Goal: Check status: Check status

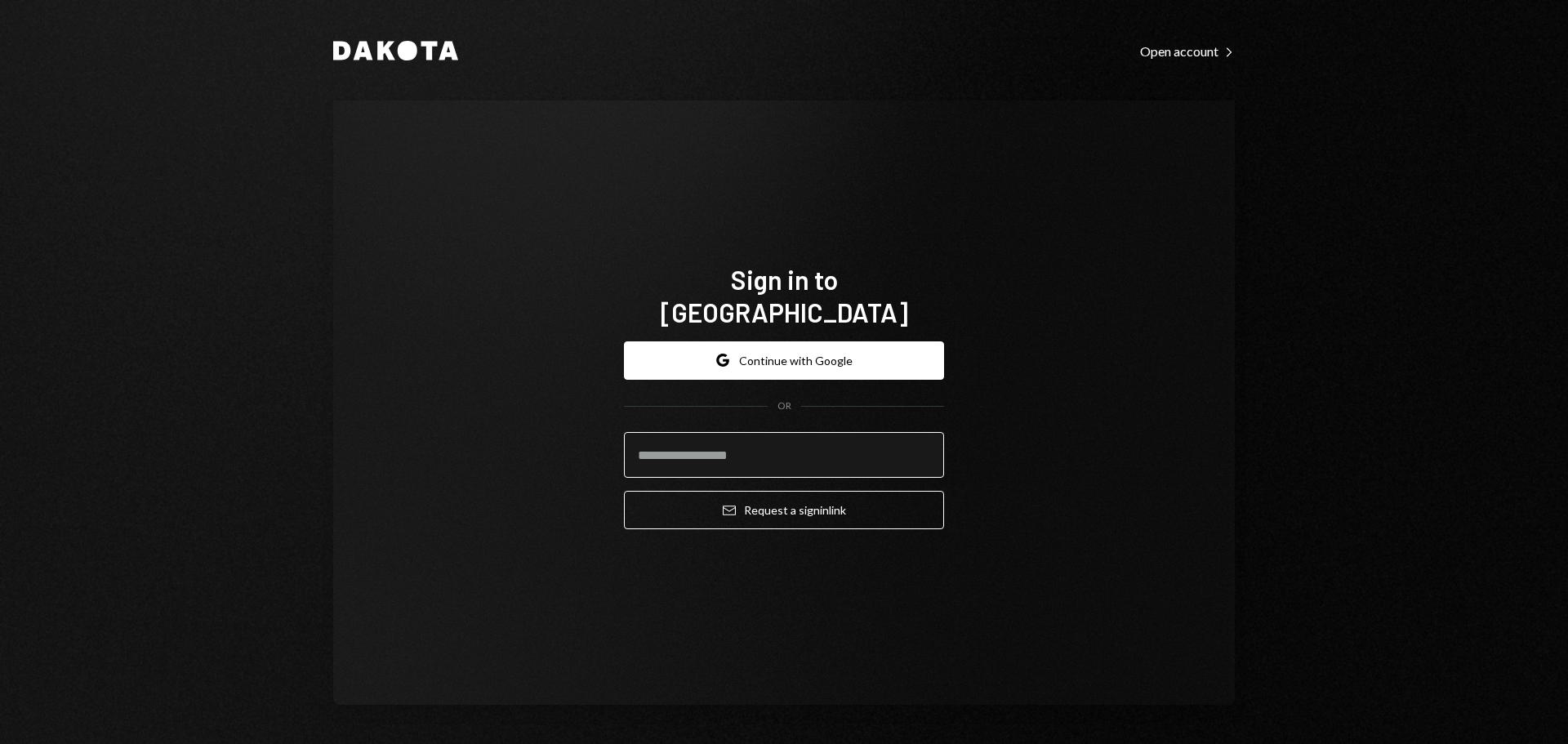
click at [656, 436] on input "email" at bounding box center [784, 455] width 321 height 46
type input "**********"
click at [624, 491] on button "Email Request a sign in link" at bounding box center [784, 510] width 321 height 38
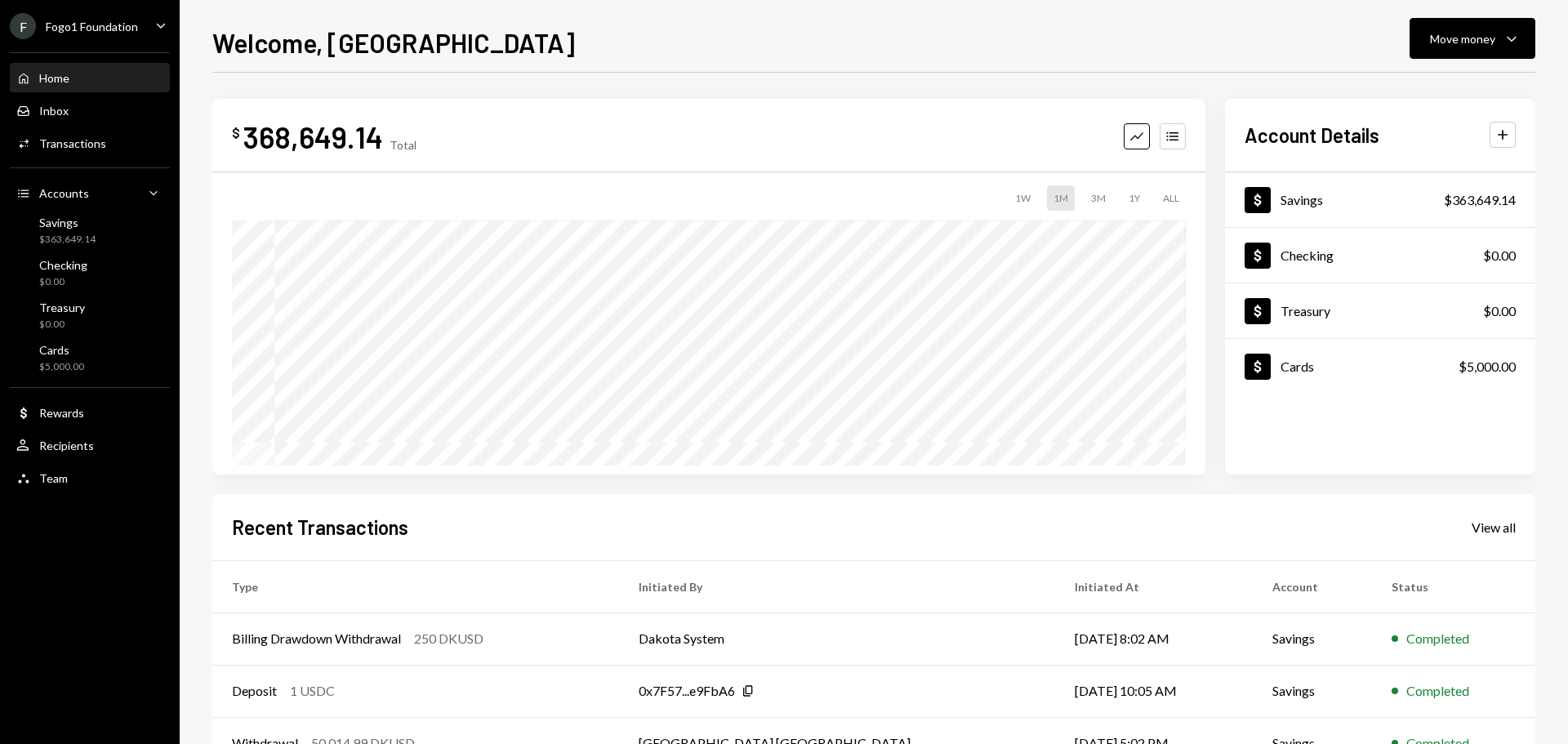
click at [88, 34] on div "F Fogo1 Foundation" at bounding box center [73, 26] width 128 height 26
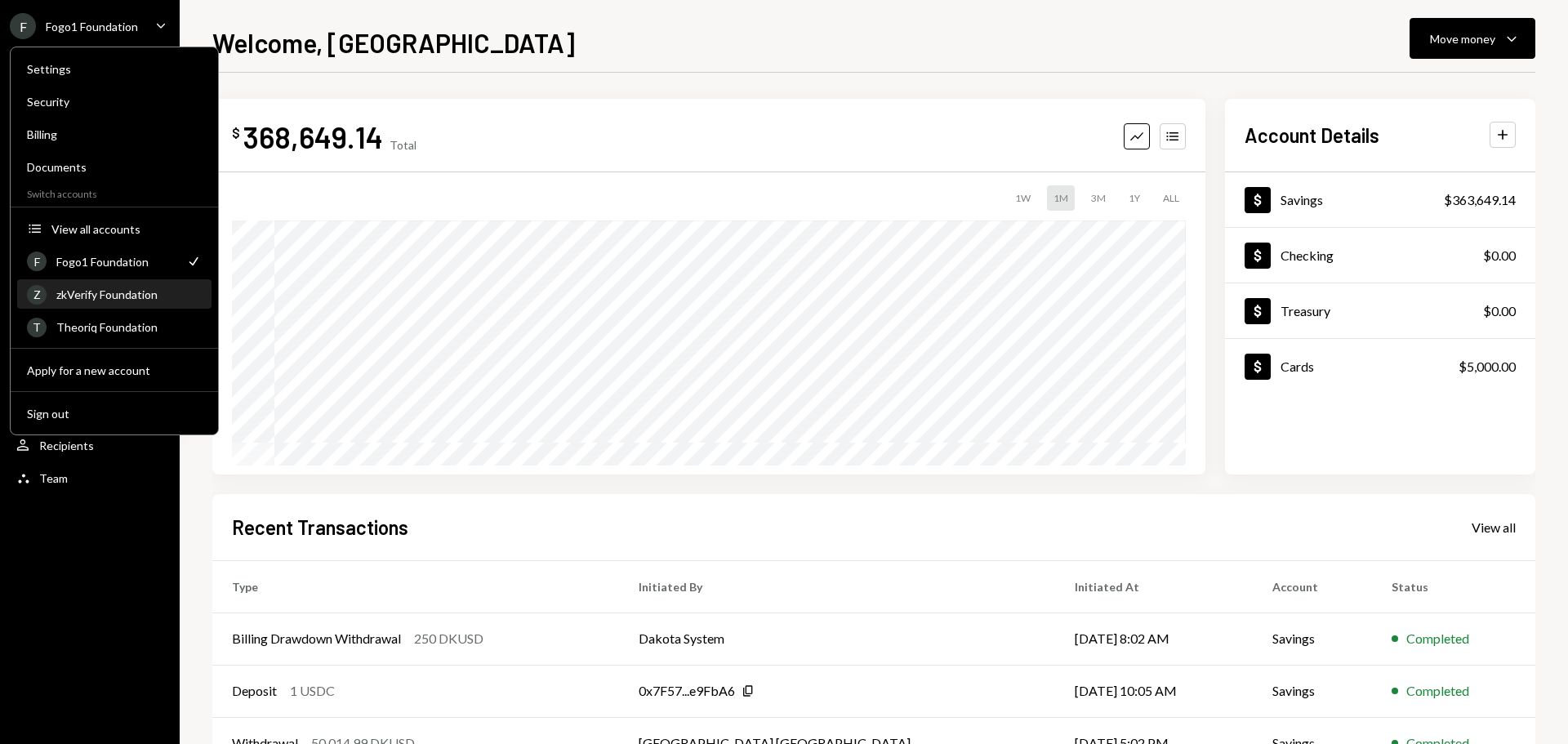
click at [138, 295] on div "zkVerify Foundation" at bounding box center [128, 294] width 146 height 14
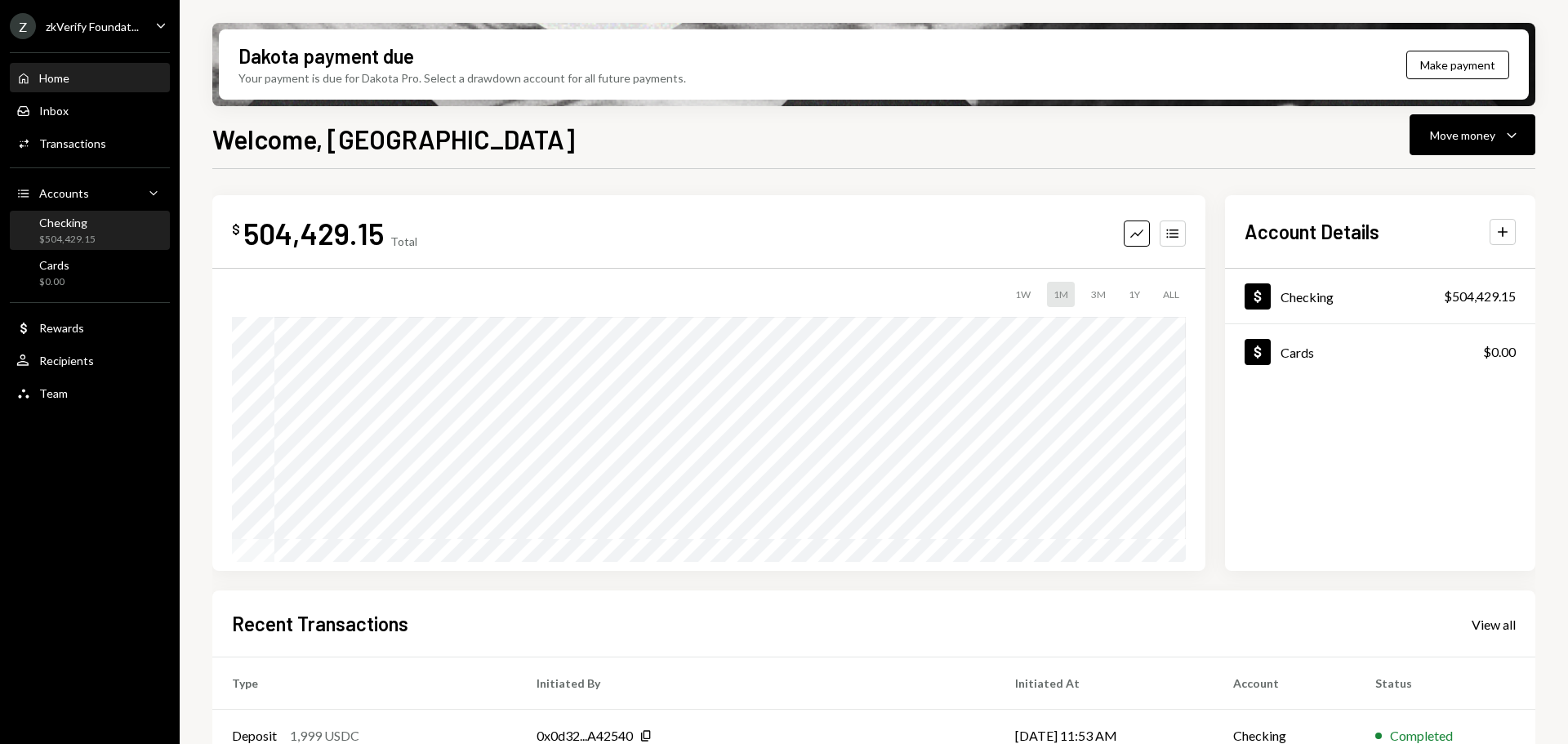
click at [96, 225] on div "Checking $504,429.15" at bounding box center [89, 231] width 147 height 31
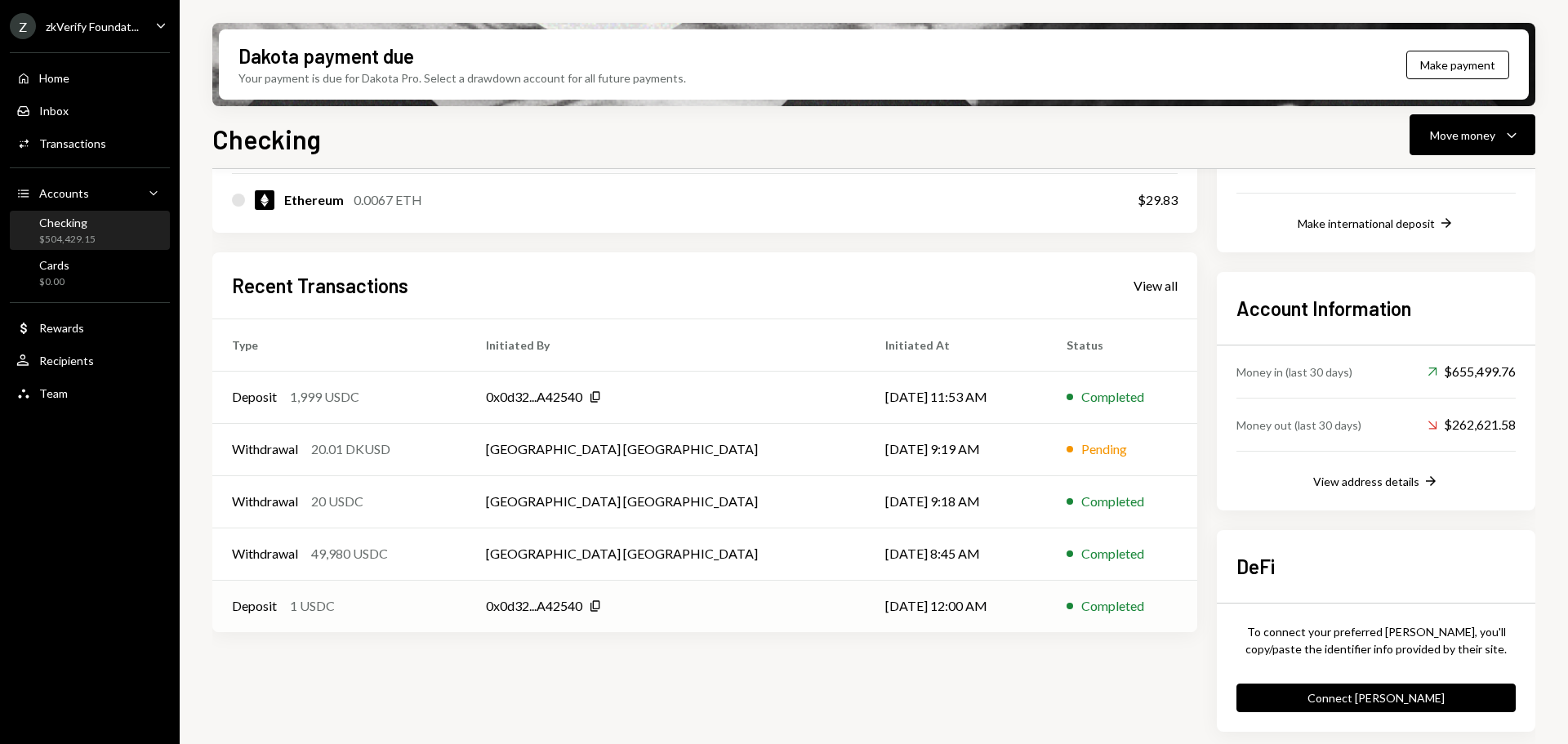
scroll to position [365, 0]
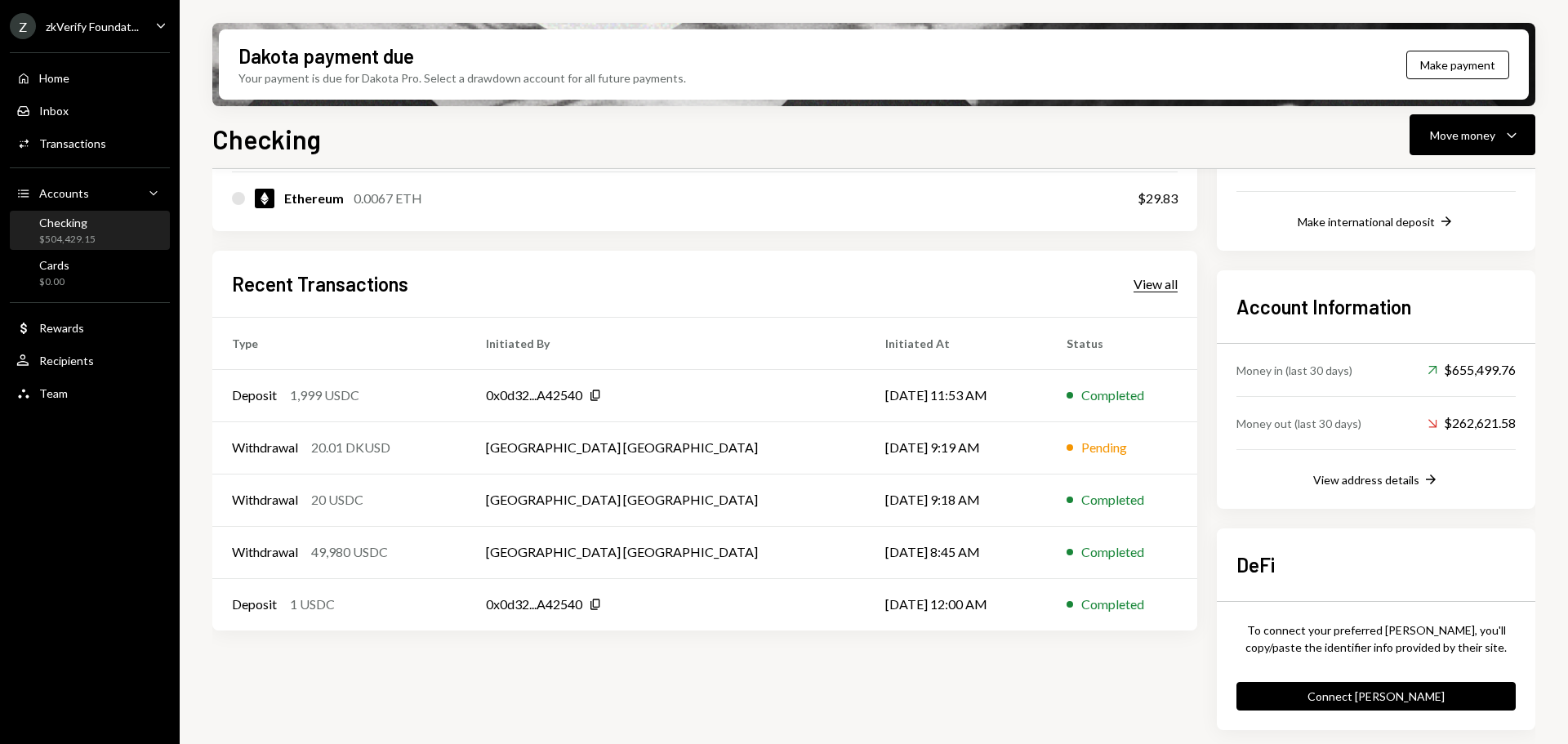
click at [1164, 288] on div "View all" at bounding box center [1156, 284] width 44 height 16
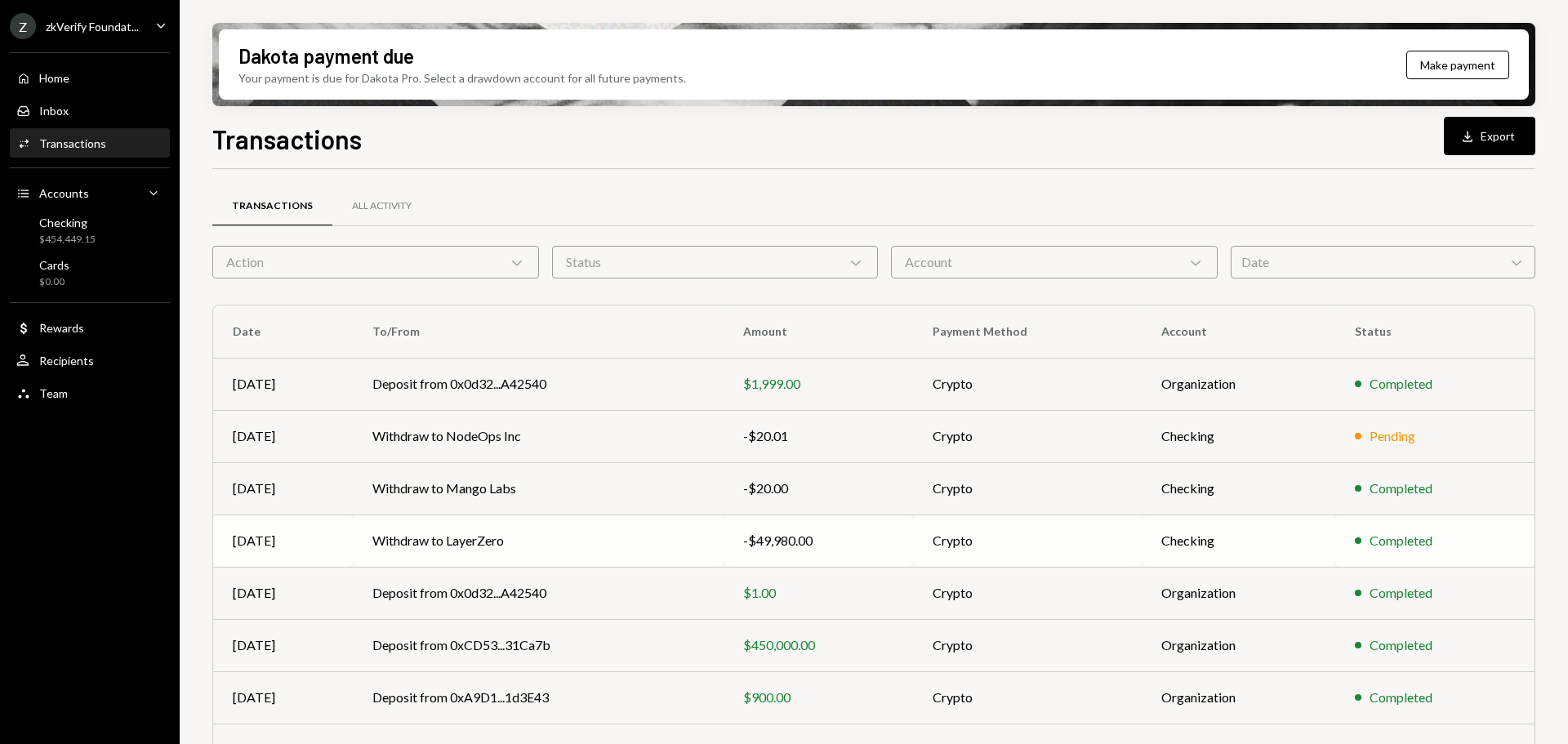
click at [571, 548] on td "Withdraw to LayerZero" at bounding box center [539, 540] width 371 height 52
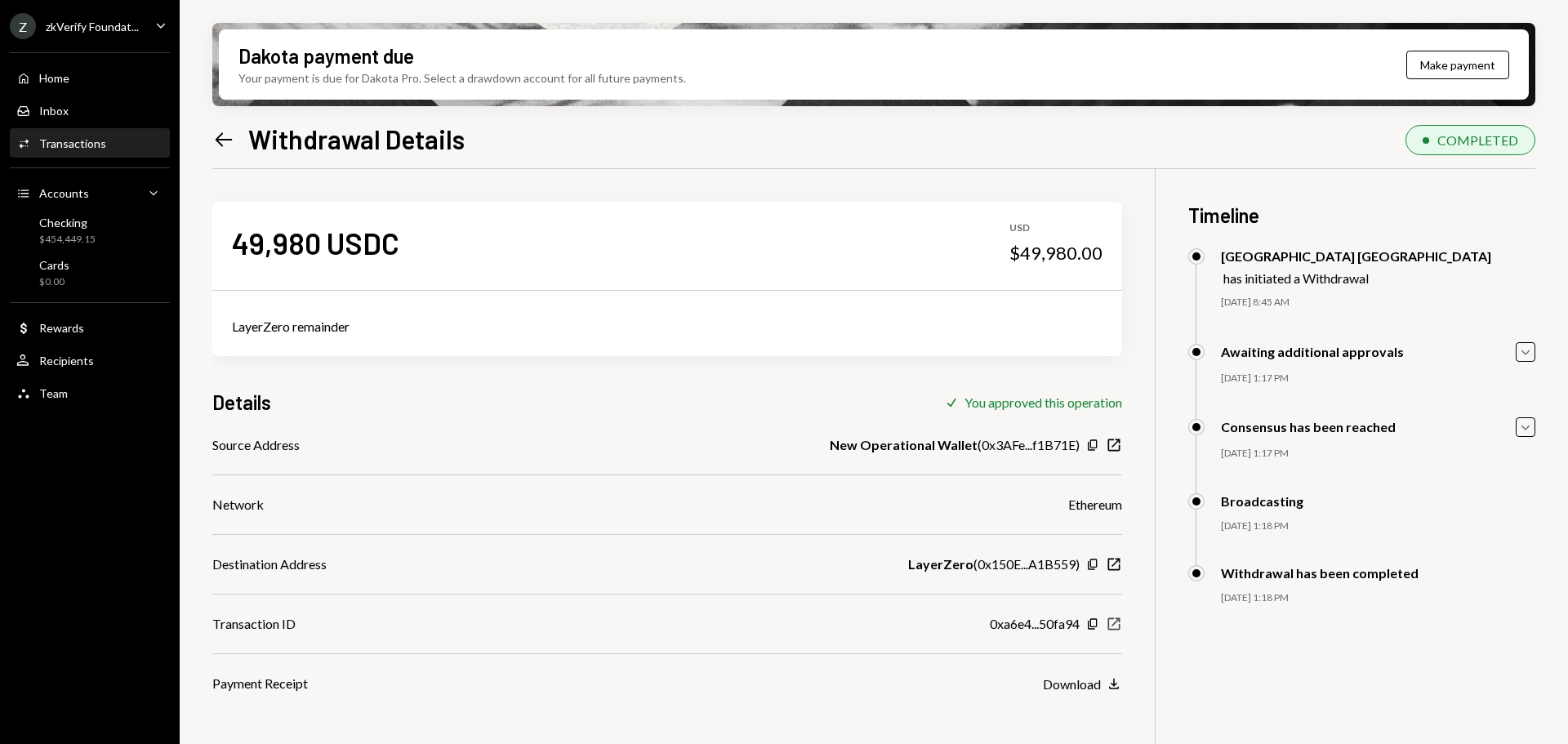
click at [1107, 619] on icon "New Window" at bounding box center [1113, 623] width 16 height 16
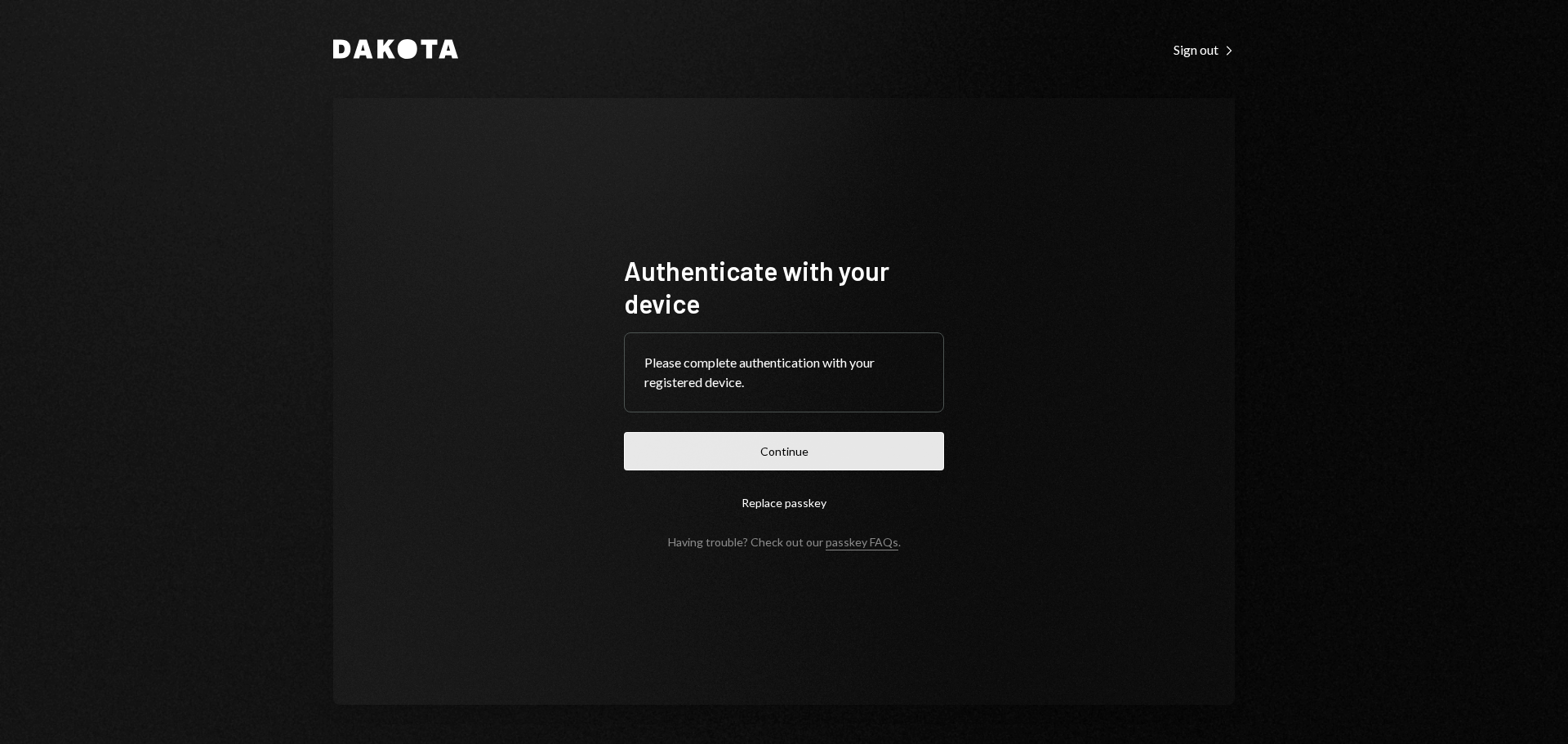
click at [903, 442] on button "Continue" at bounding box center [784, 451] width 321 height 38
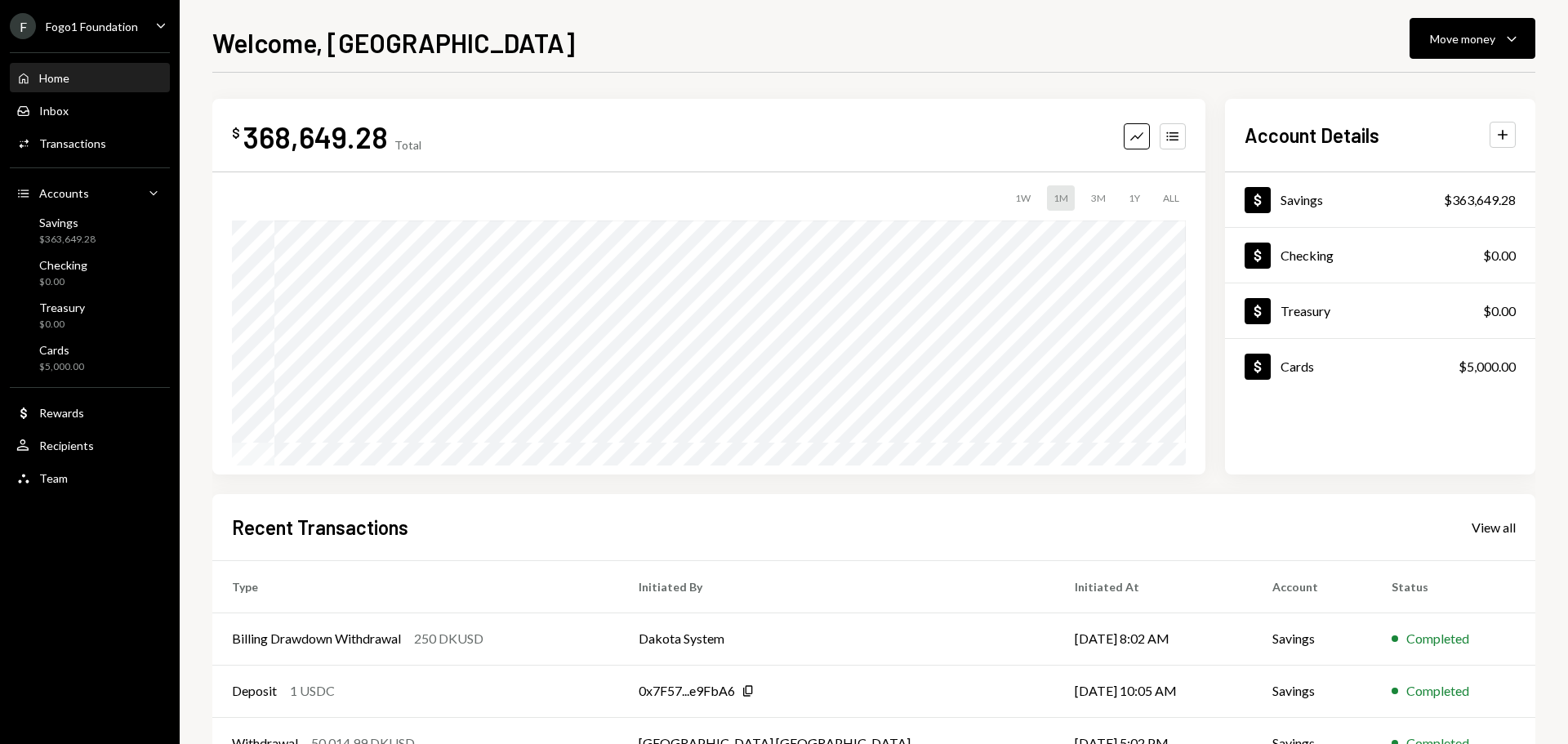
click at [110, 24] on div "Fogo1 Foundation" at bounding box center [91, 27] width 92 height 14
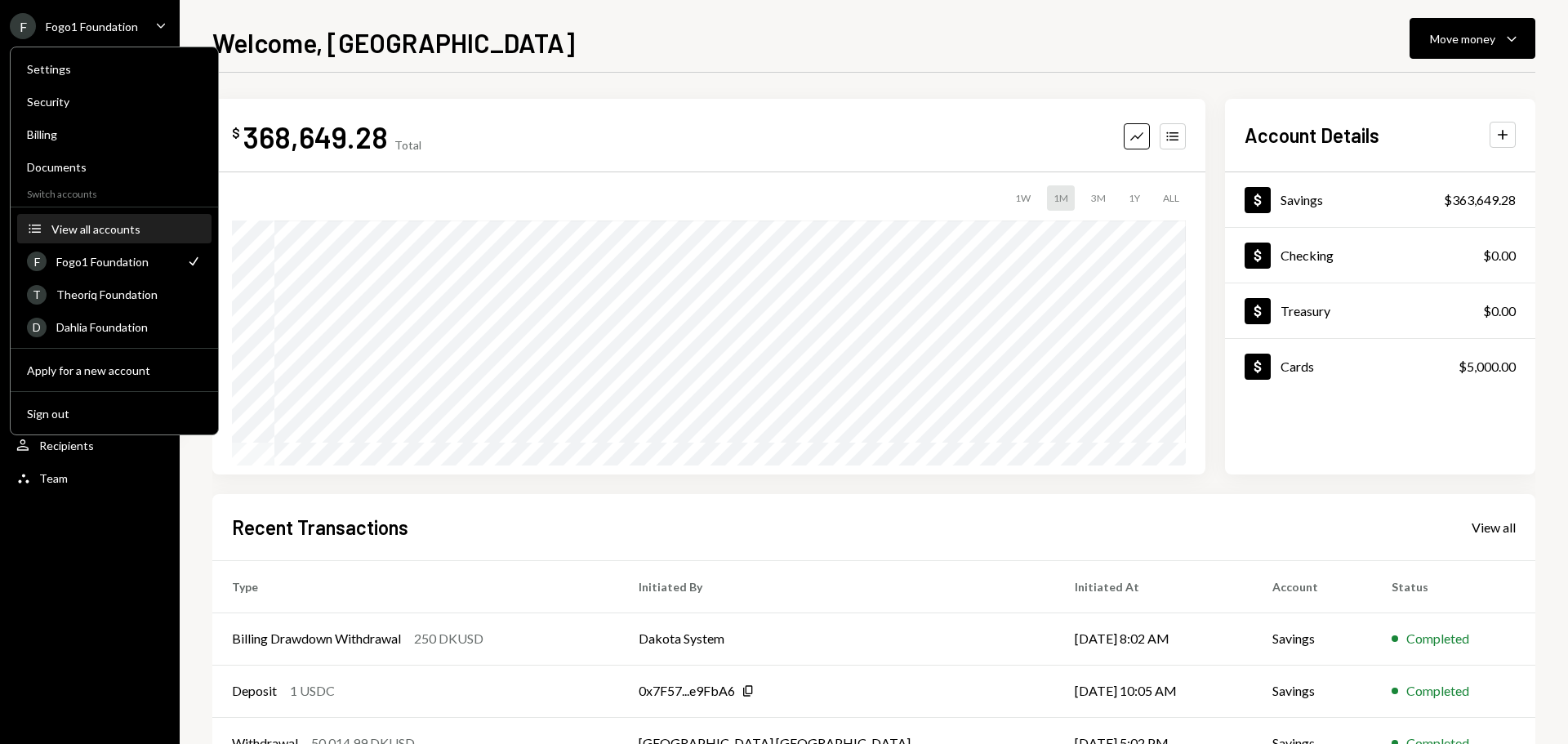
click at [98, 234] on div "View all accounts" at bounding box center [127, 228] width 150 height 14
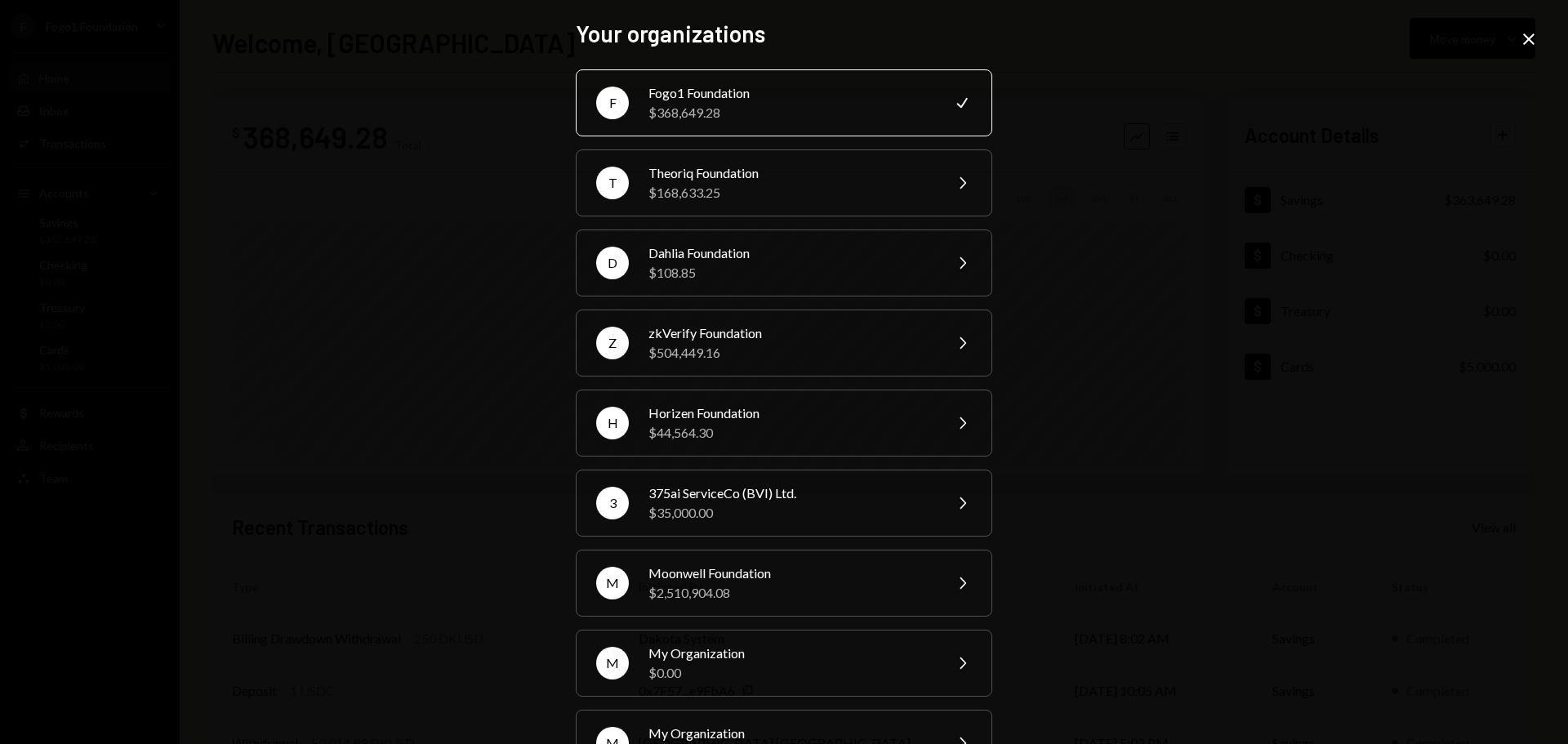
click at [702, 365] on div "Z zkVerify Foundation $504,449.16 Chevron Right" at bounding box center [784, 343] width 417 height 67
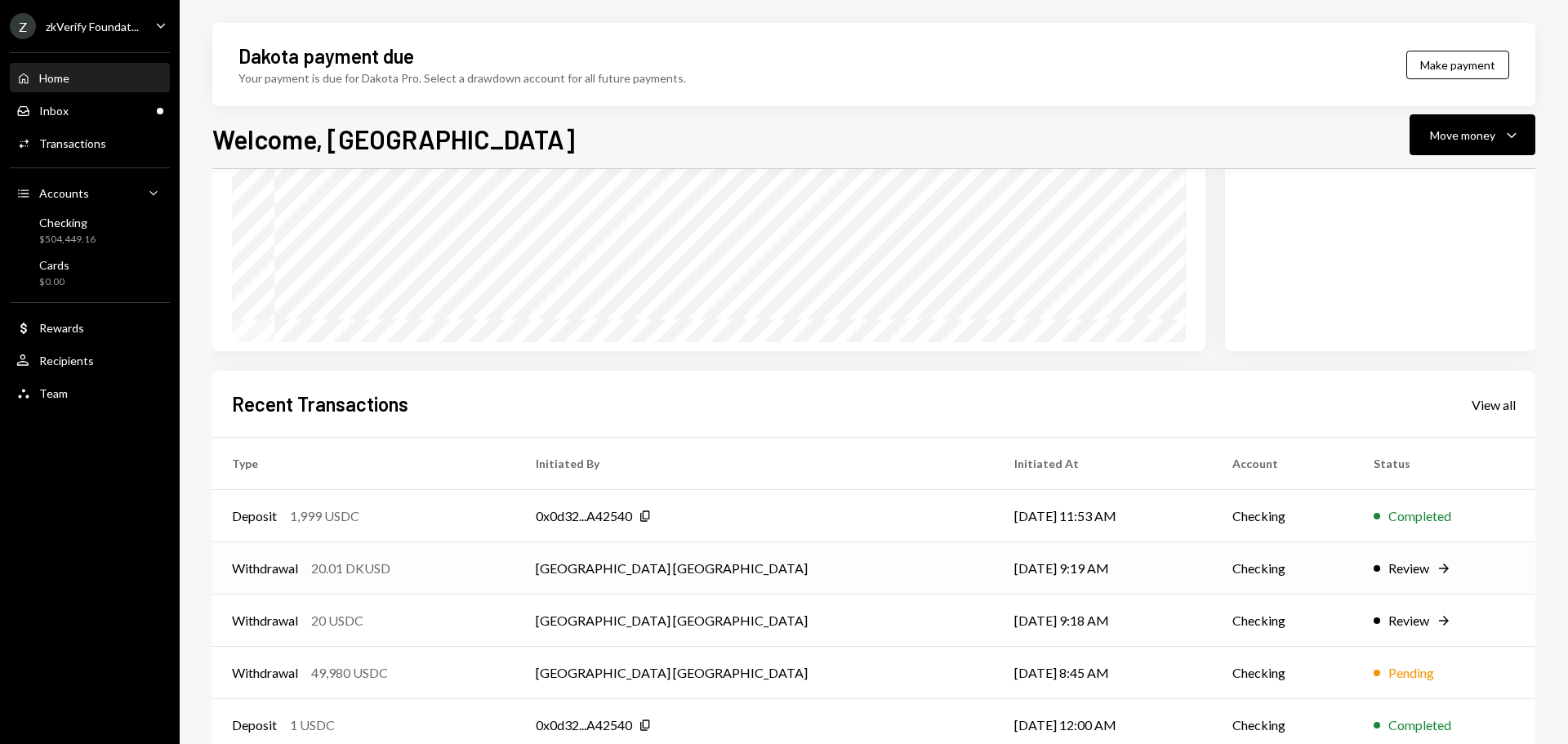
scroll to position [241, 0]
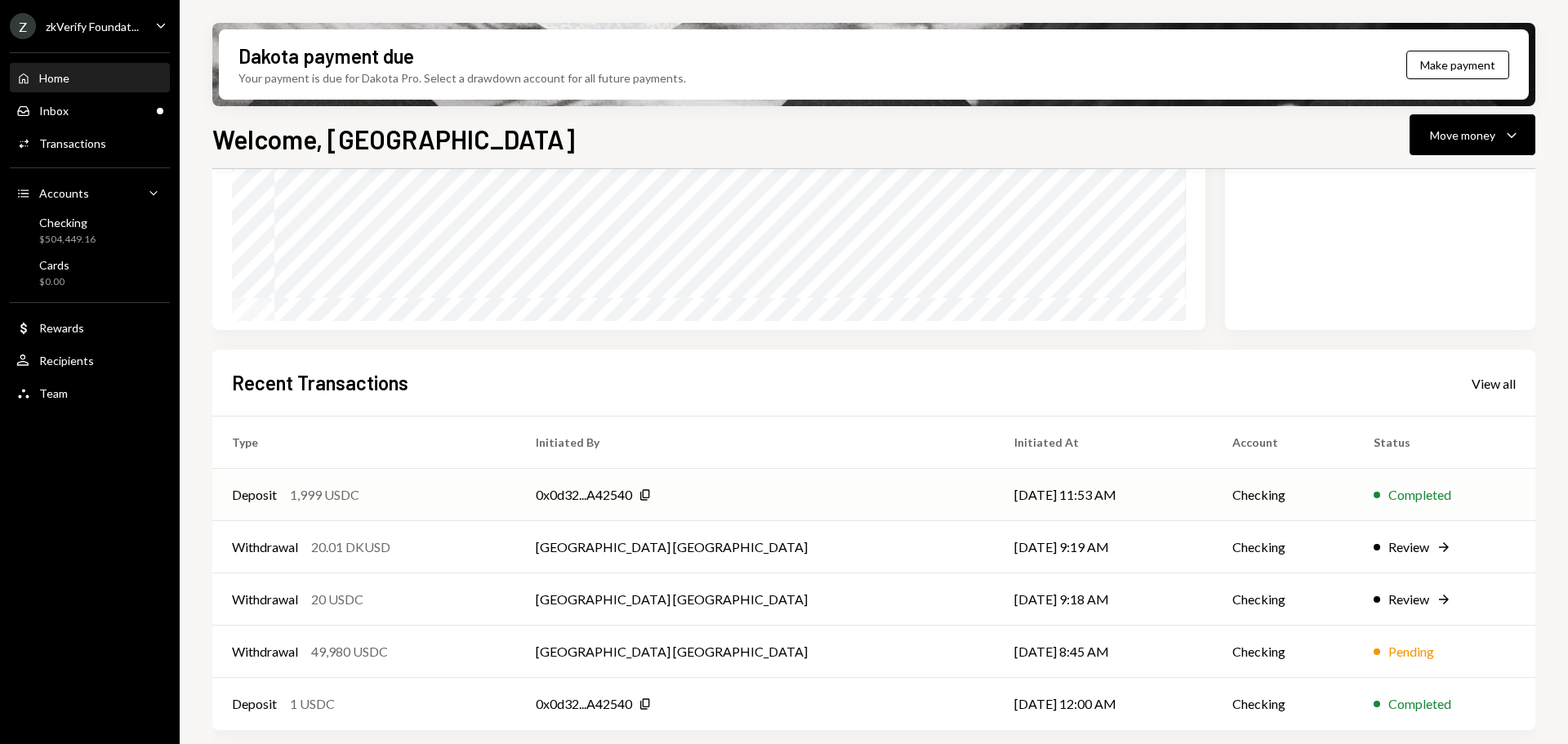
click at [423, 497] on div "Deposit 1,999 USDC" at bounding box center [364, 495] width 265 height 20
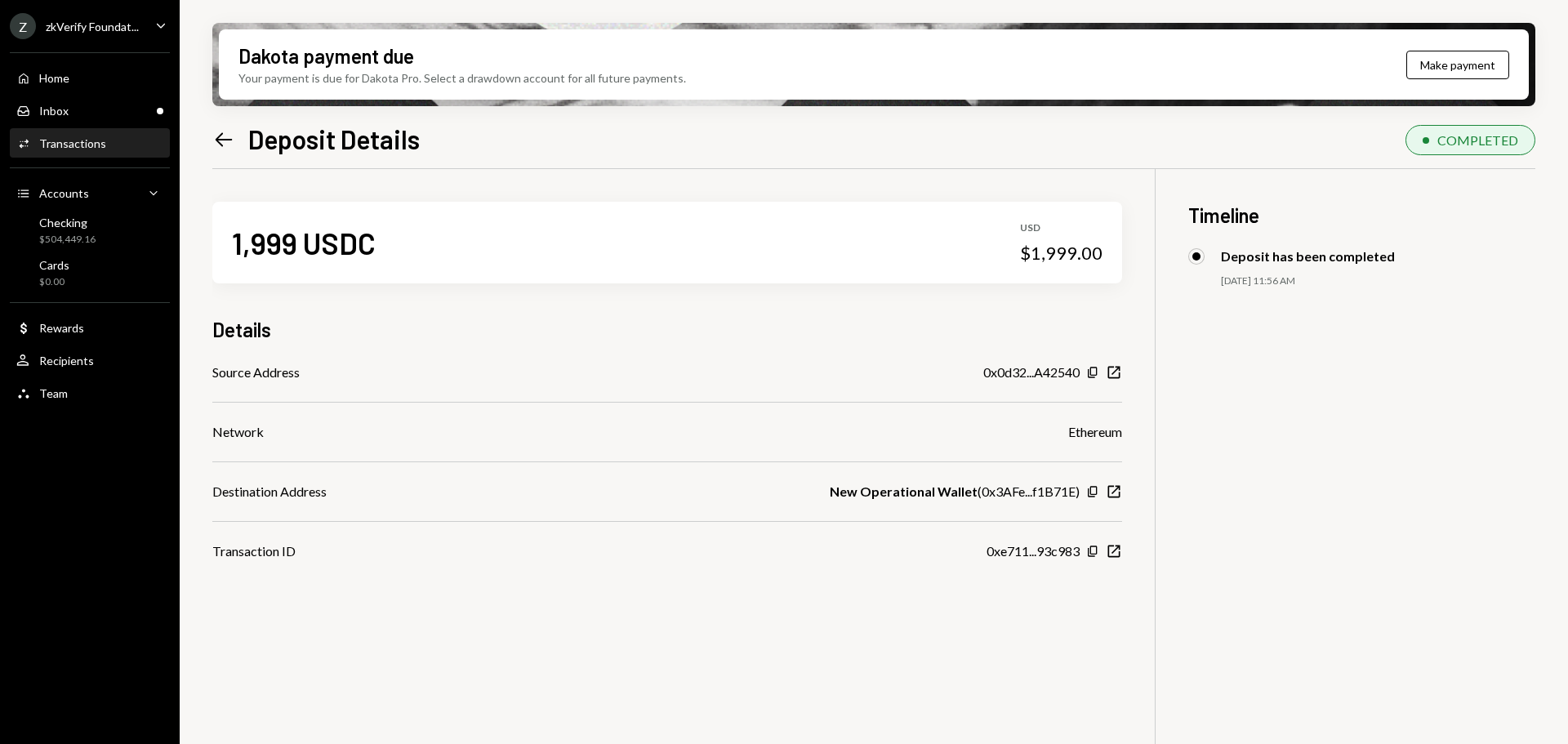
click at [227, 132] on icon "Left Arrow" at bounding box center [224, 140] width 23 height 23
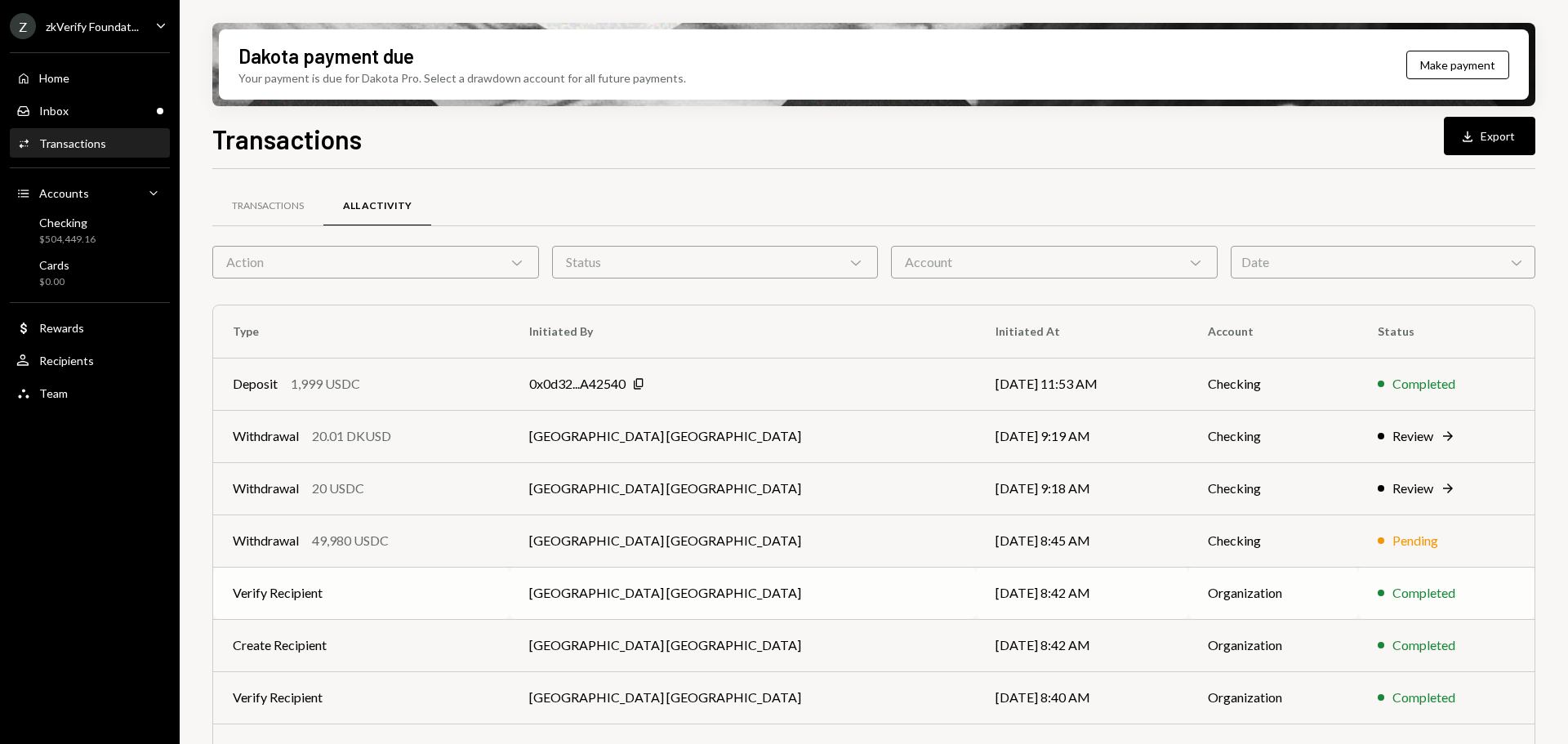
scroll to position [186, 0]
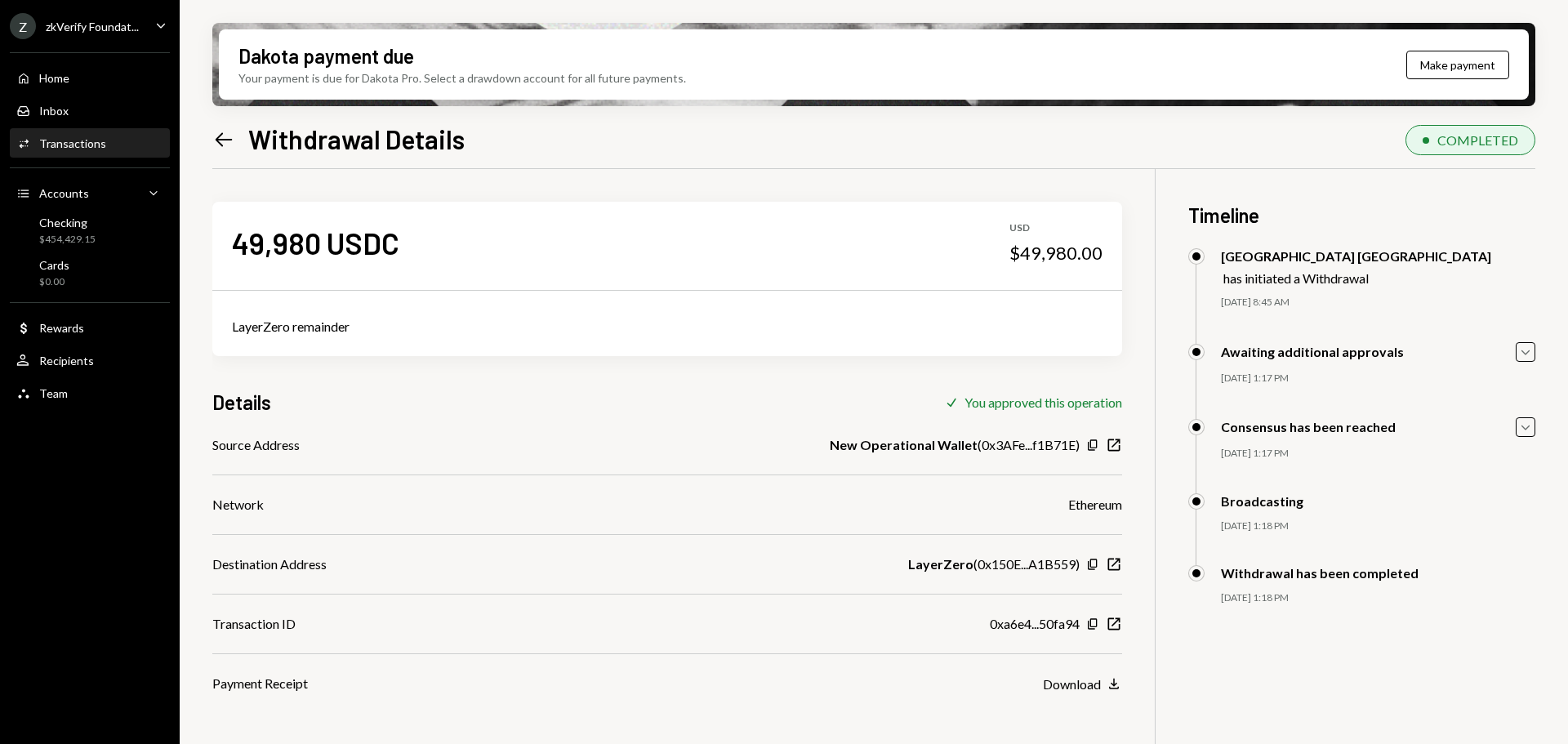
click at [225, 136] on icon "Left Arrow" at bounding box center [224, 140] width 23 height 23
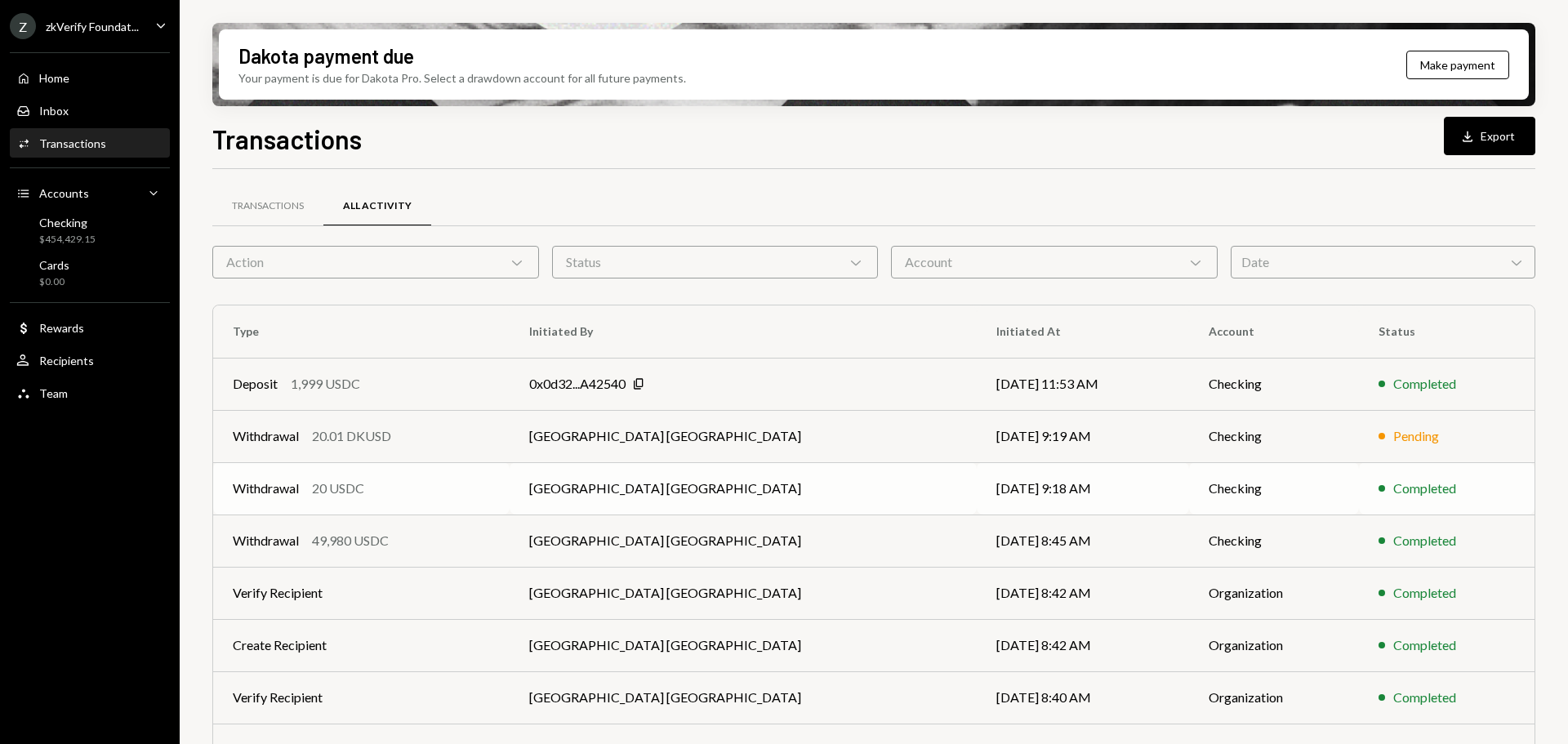
click at [453, 489] on div "Withdrawal 20 USDC" at bounding box center [362, 488] width 257 height 20
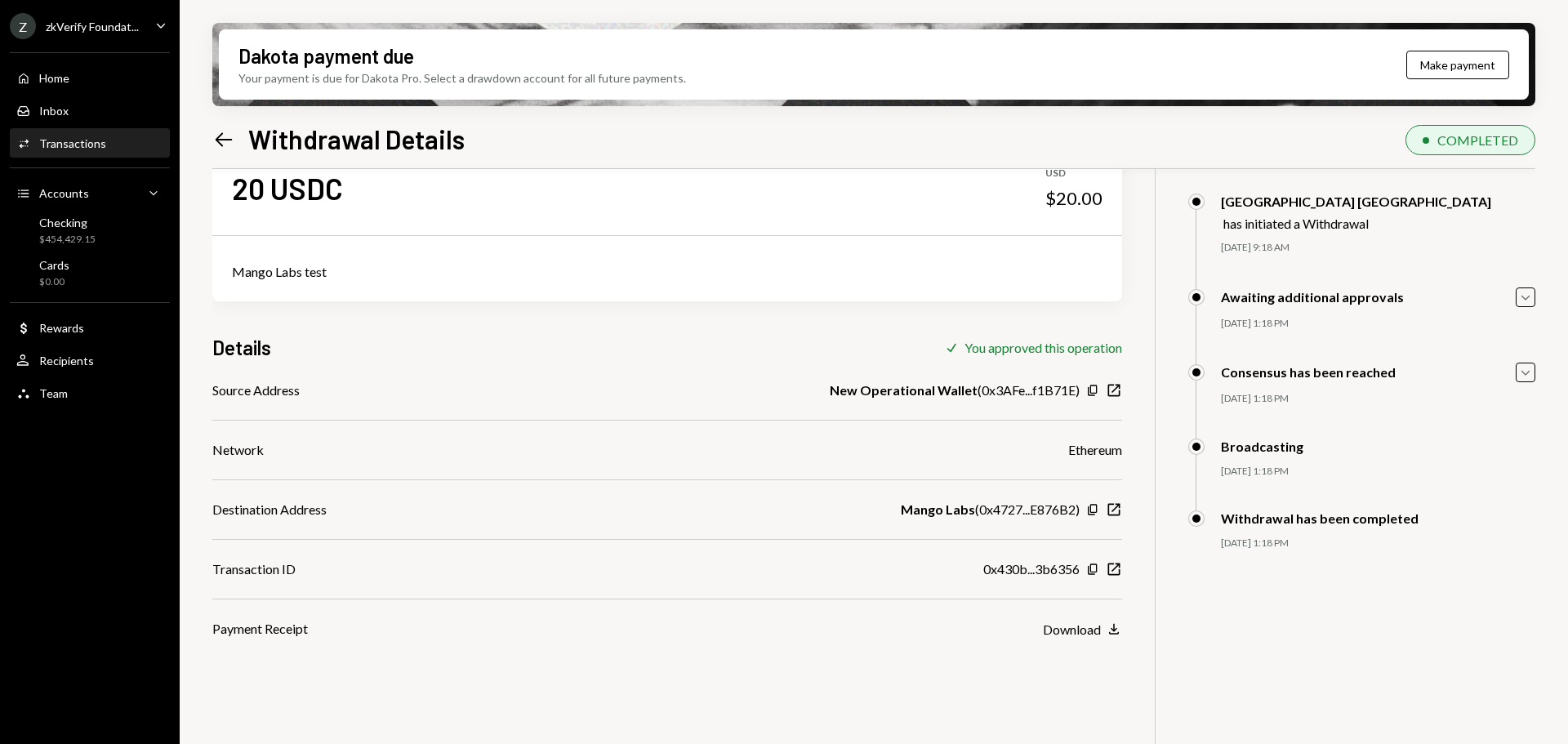
scroll to position [82, 0]
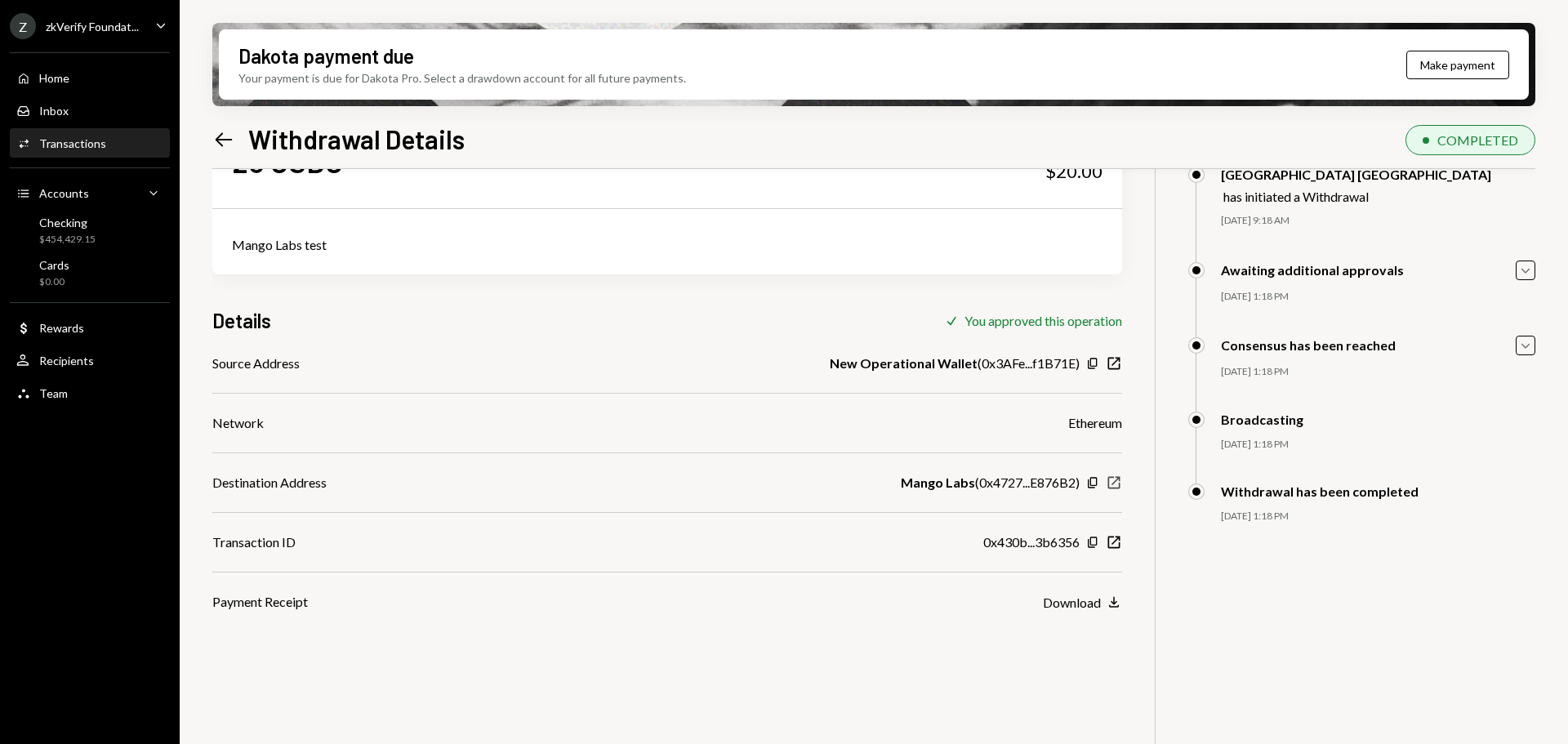
click at [1108, 482] on icon "button" at bounding box center [1114, 482] width 12 height 12
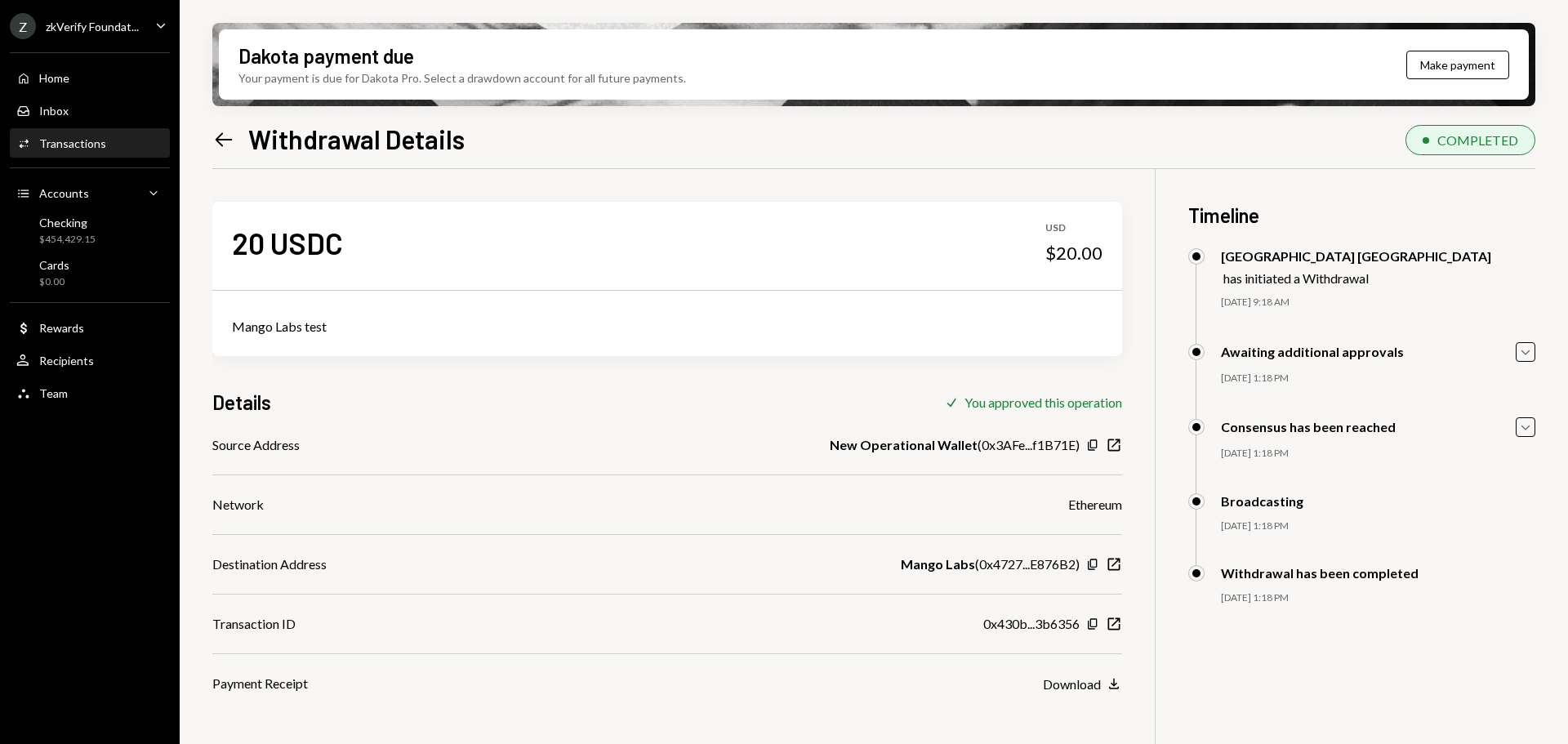
click at [227, 159] on div "Left Arrow Withdrawal Details COMPLETED 20 USDC USD $20.00 Mango Labs test Deta…" at bounding box center [873, 480] width 1323 height 721
click at [227, 145] on icon "Left Arrow" at bounding box center [224, 140] width 23 height 23
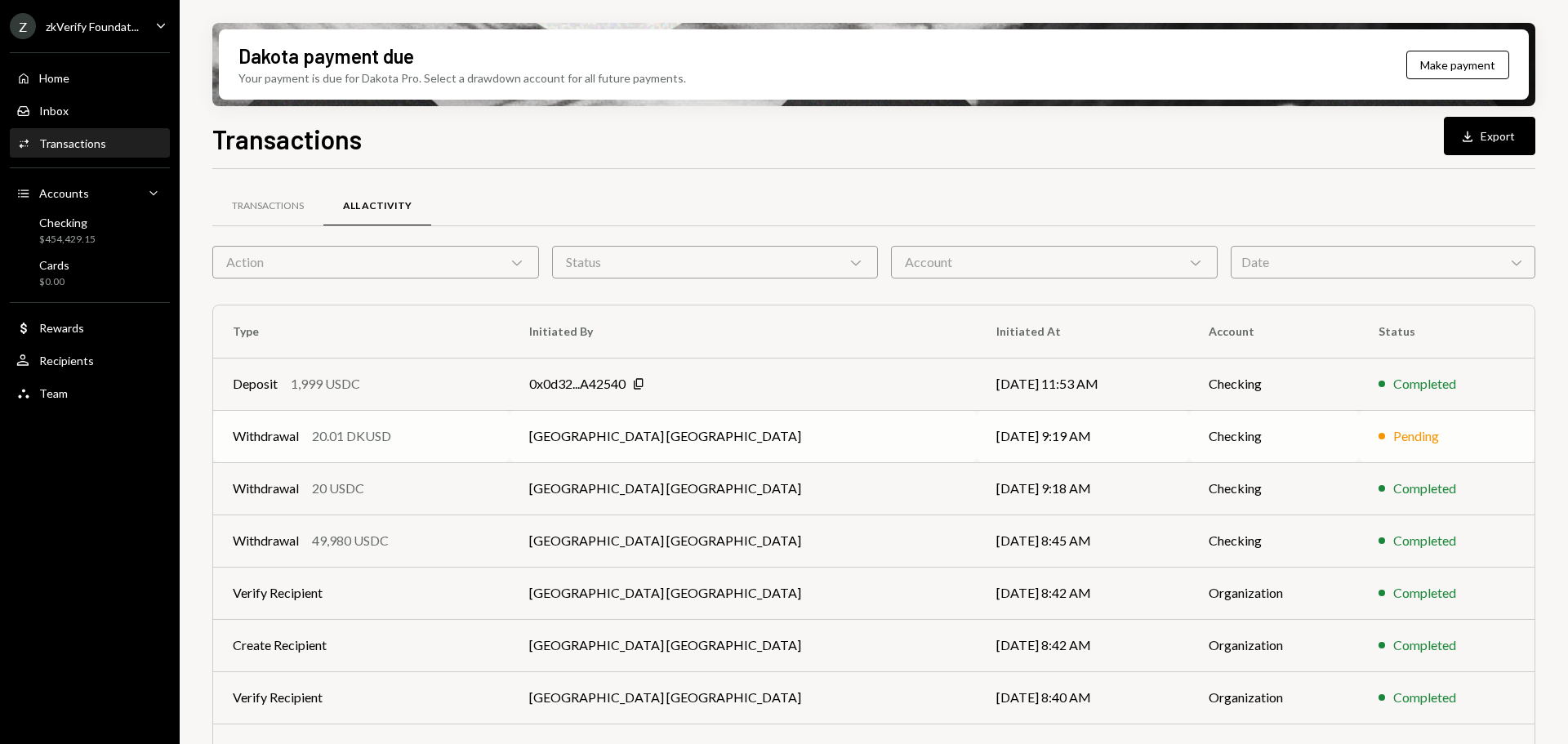
click at [510, 455] on td "Withdrawal 20.01 DKUSD" at bounding box center [362, 436] width 297 height 52
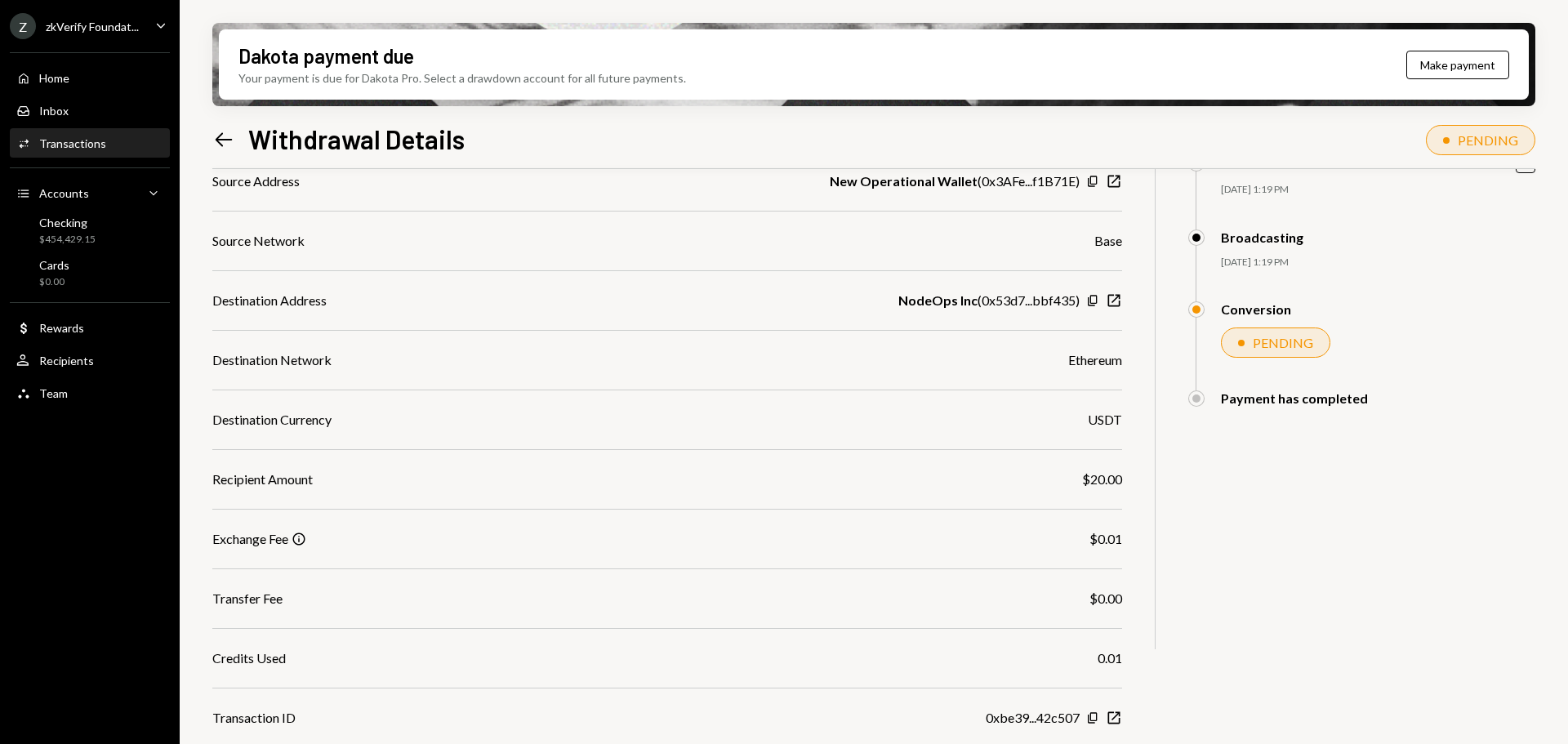
scroll to position [268, 0]
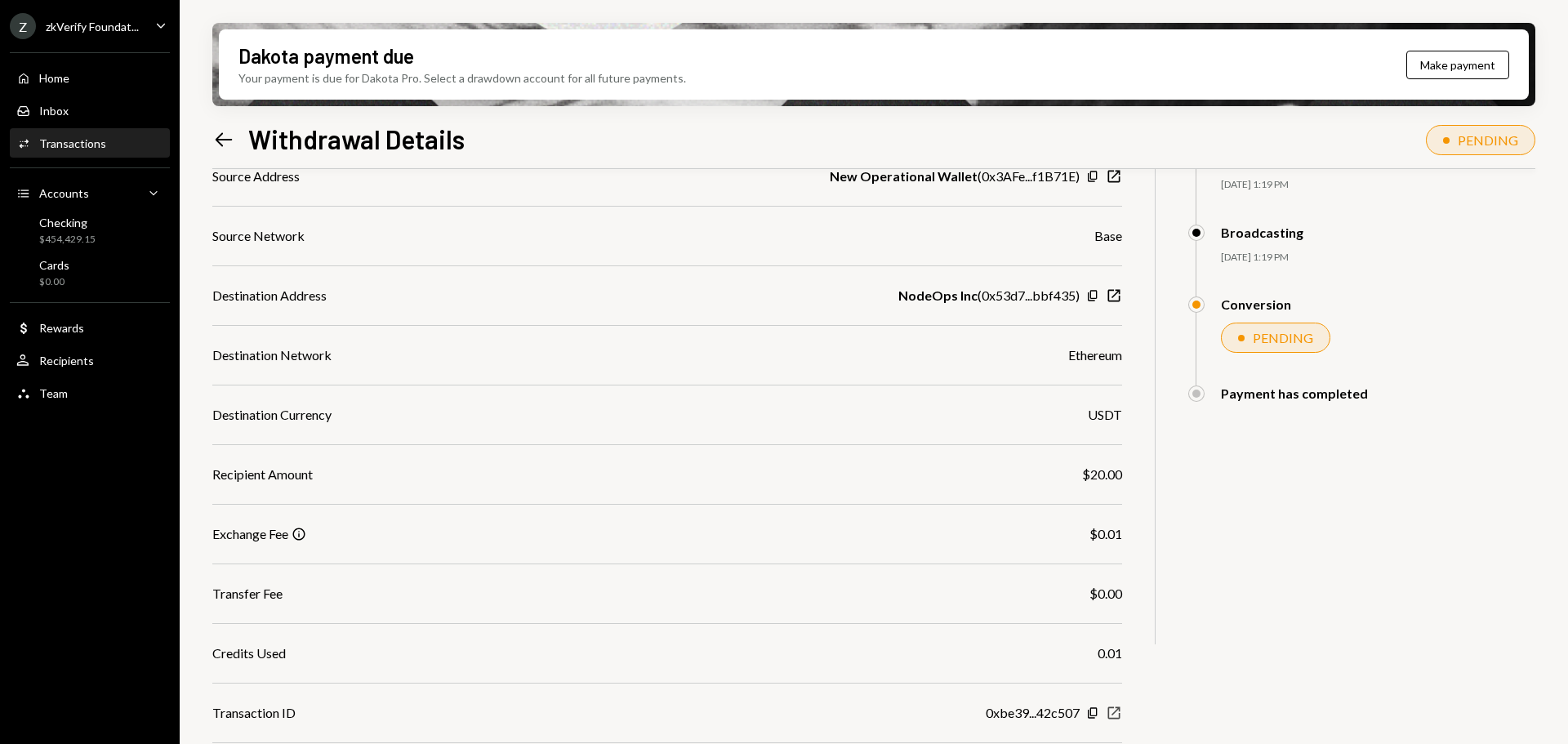
click at [1106, 711] on icon "New Window" at bounding box center [1113, 713] width 16 height 16
click at [1095, 294] on icon "Copy" at bounding box center [1093, 296] width 13 height 13
click at [91, 231] on div "Checking $454,429.15" at bounding box center [67, 231] width 56 height 31
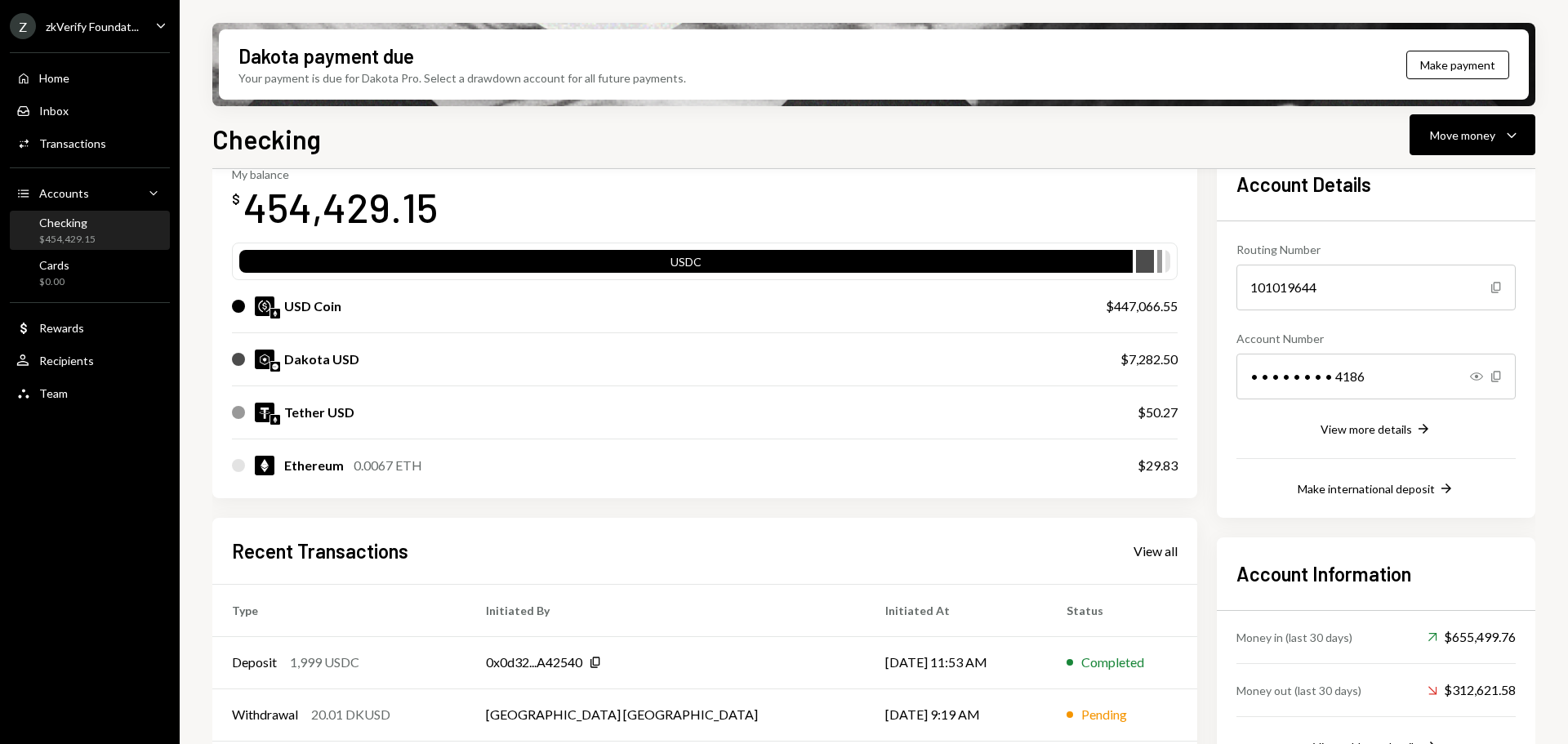
scroll to position [326, 0]
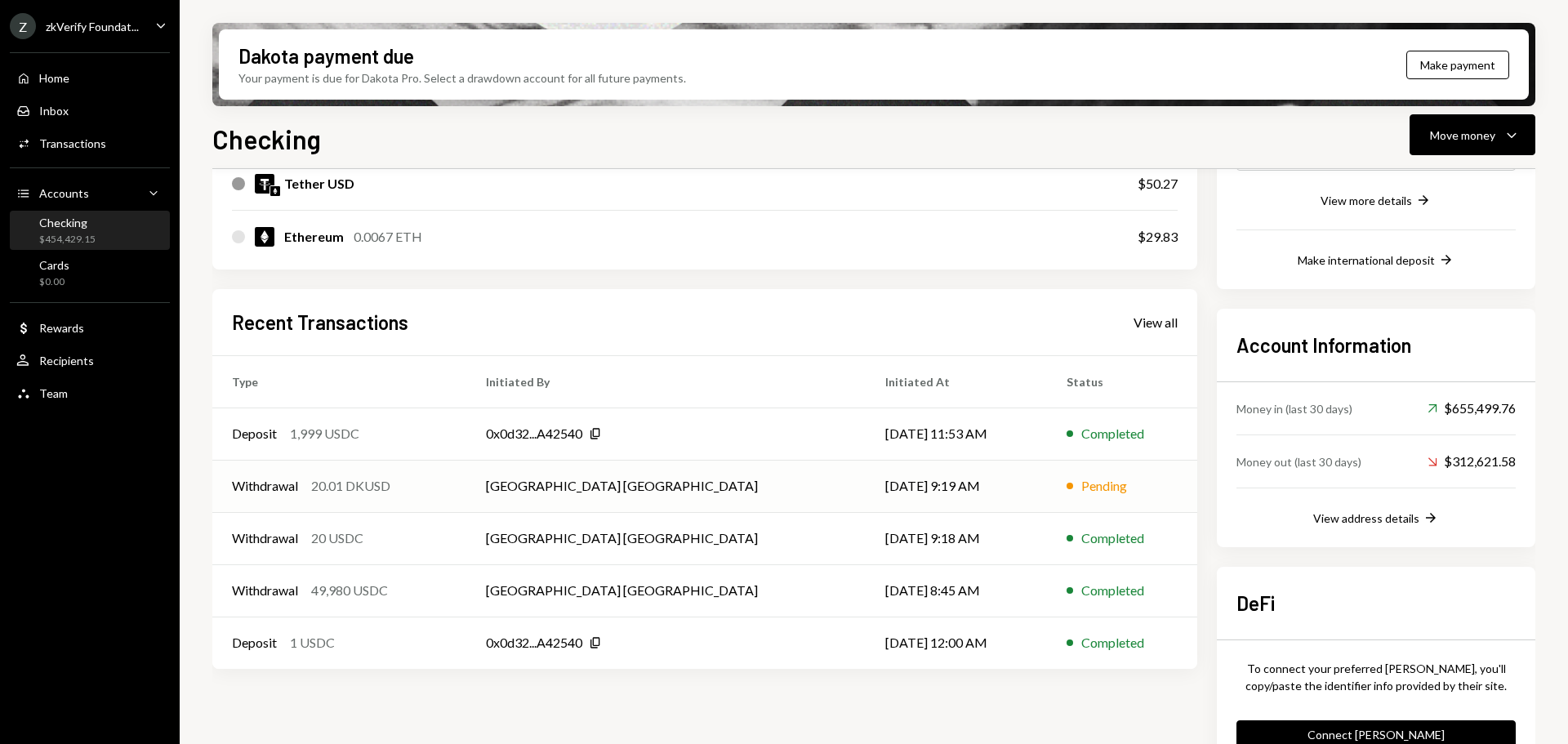
click at [442, 488] on div "Withdrawal 20.01 DKUSD" at bounding box center [340, 485] width 215 height 20
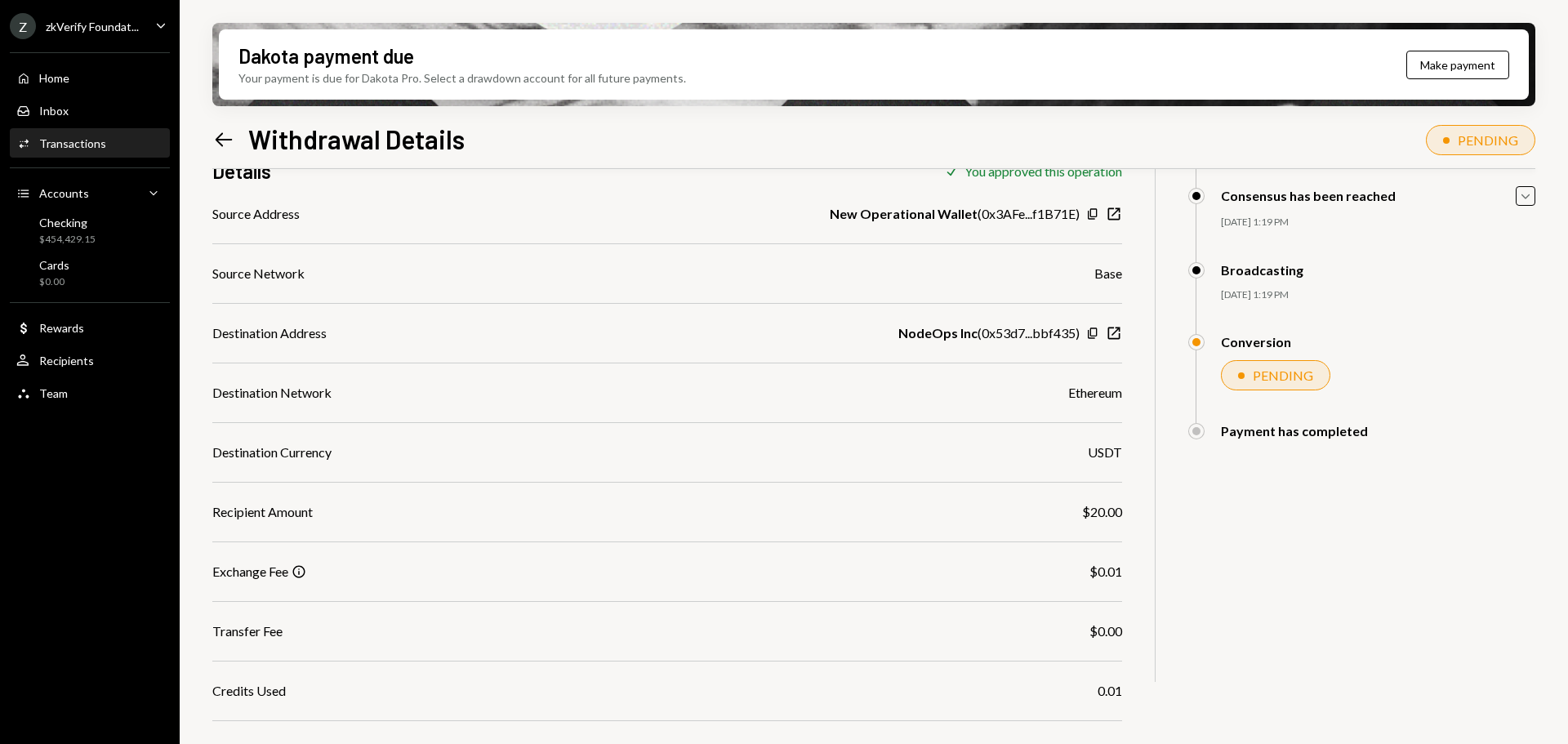
scroll to position [245, 0]
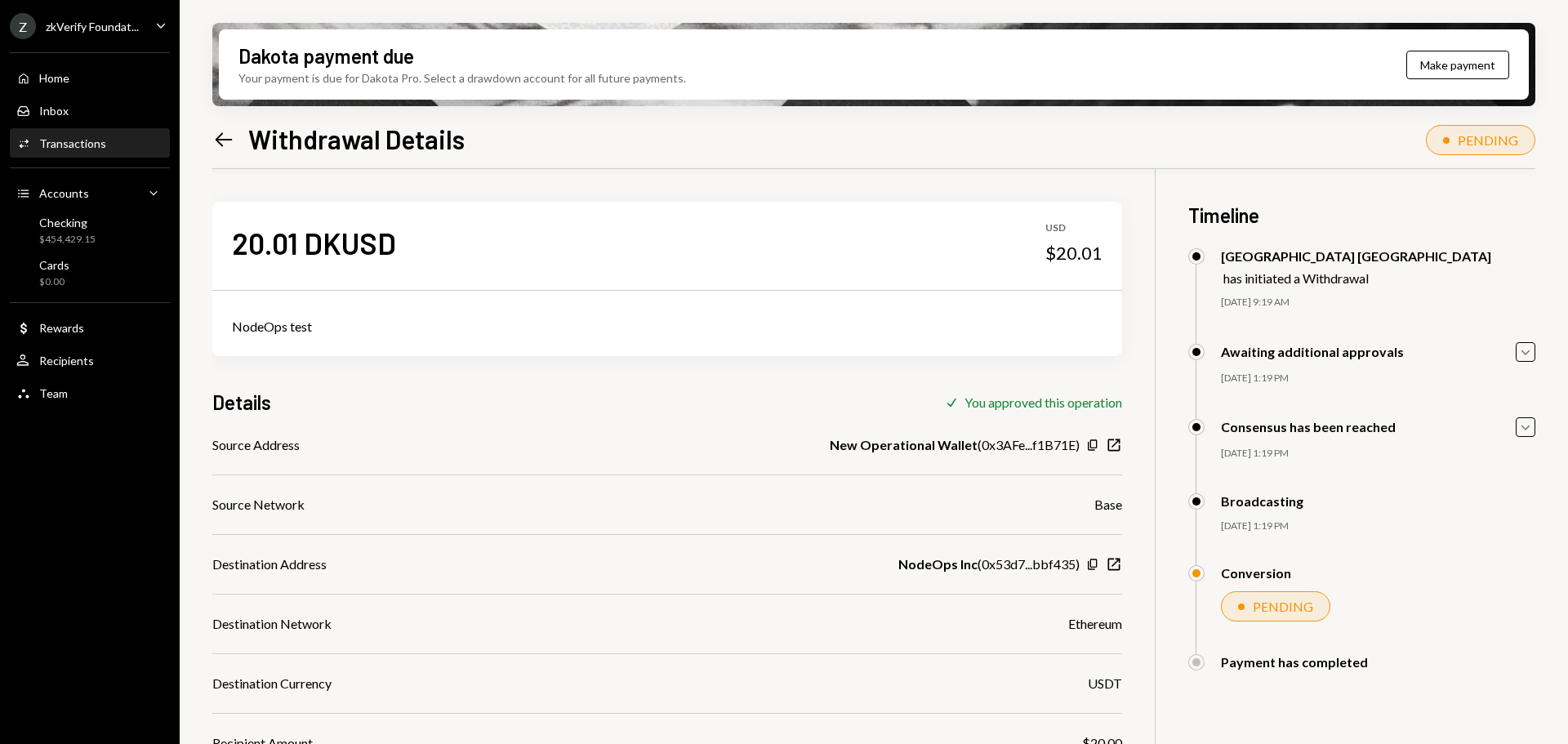
scroll to position [245, 0]
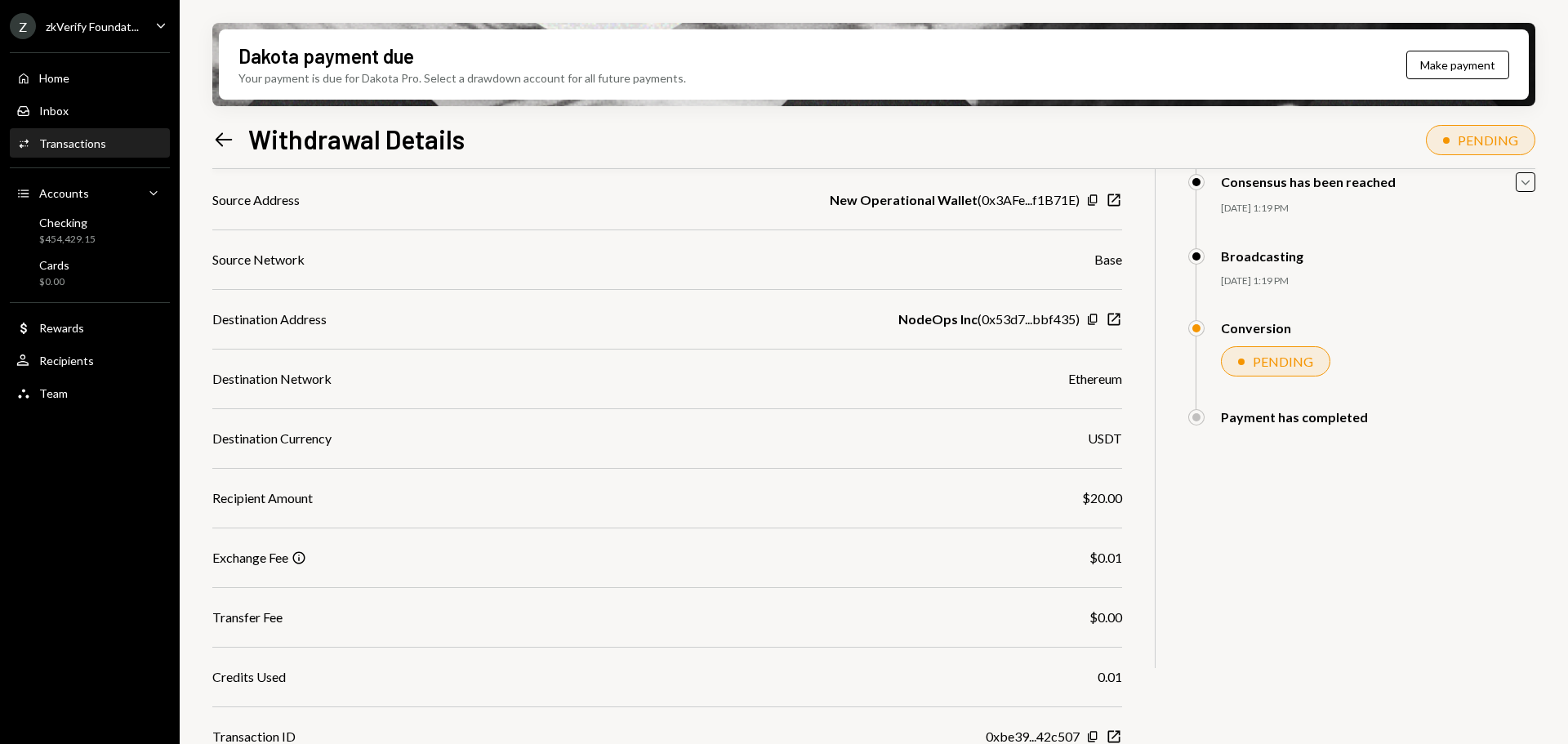
click at [97, 20] on div "zkVerify Foundat..." at bounding box center [92, 27] width 93 height 14
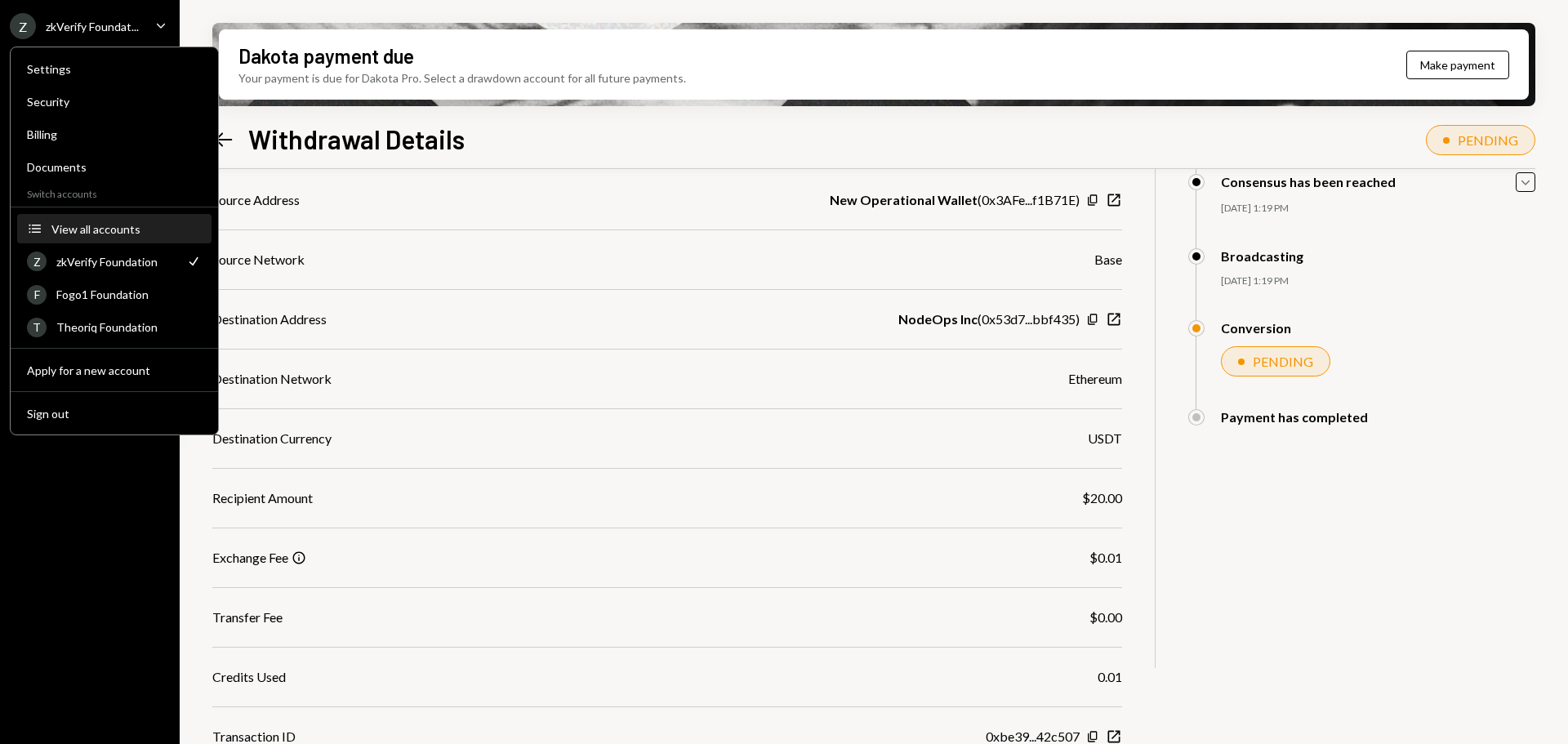
click at [113, 226] on div "View all accounts" at bounding box center [127, 228] width 150 height 14
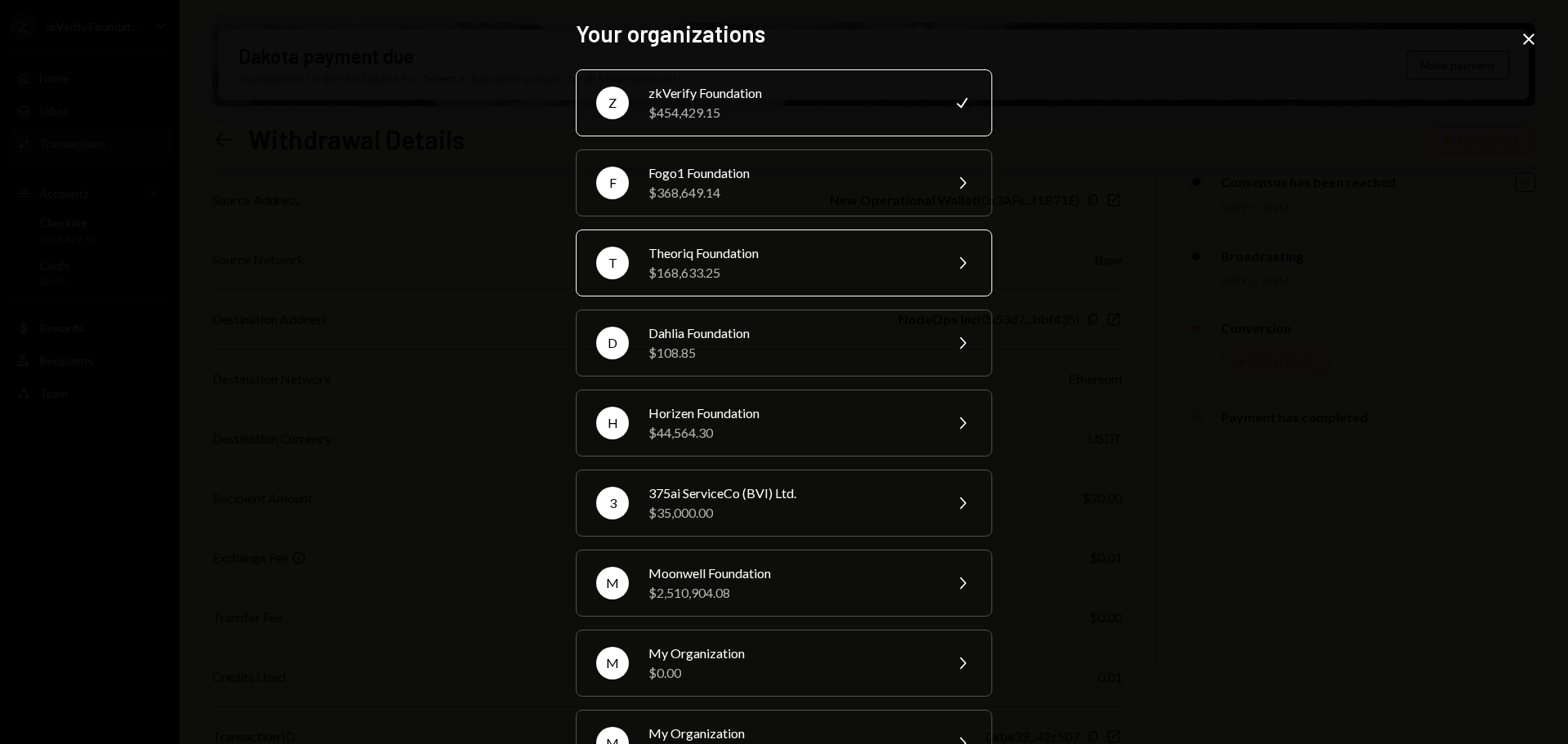
click at [702, 261] on div "Theoriq Foundation" at bounding box center [791, 253] width 284 height 20
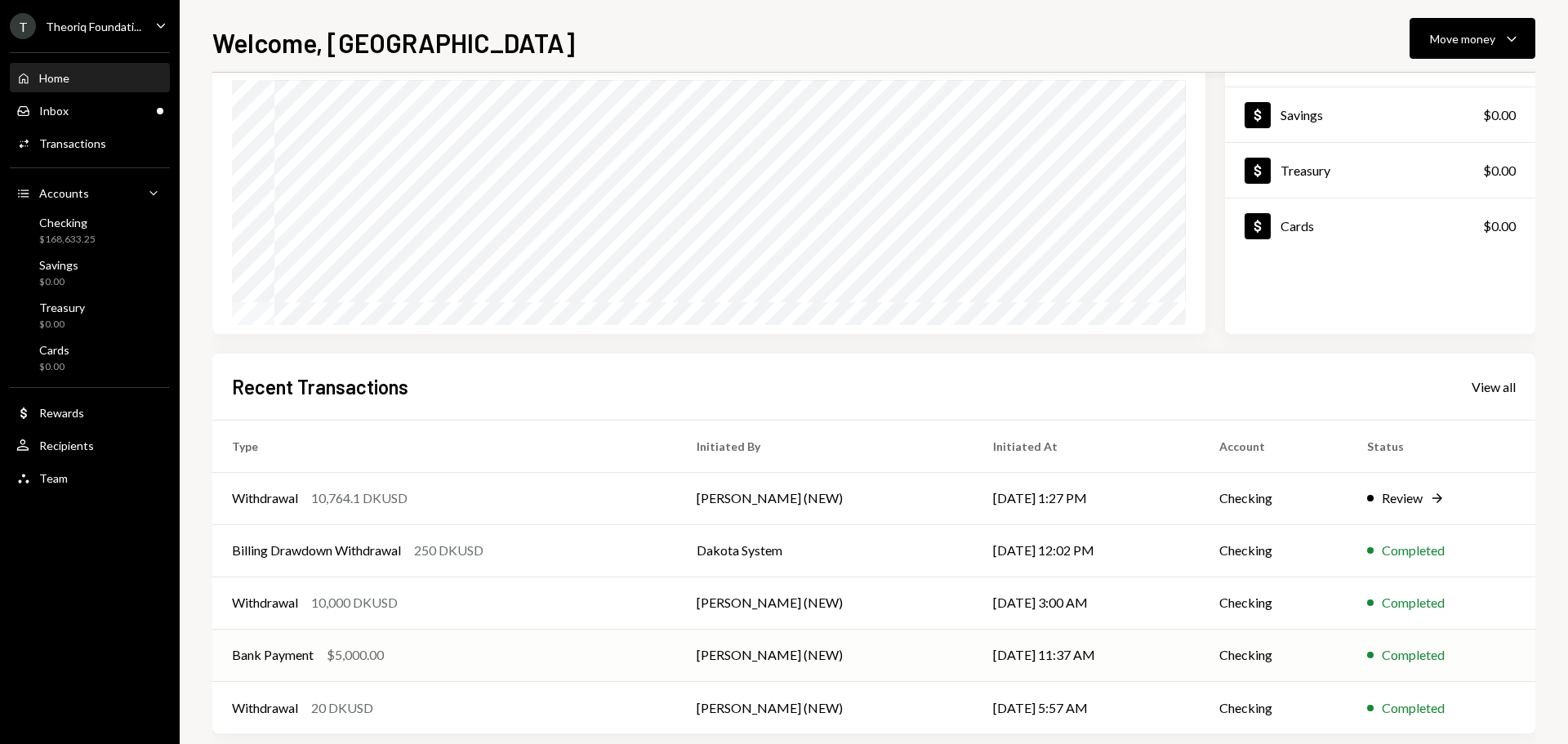
scroll to position [163, 0]
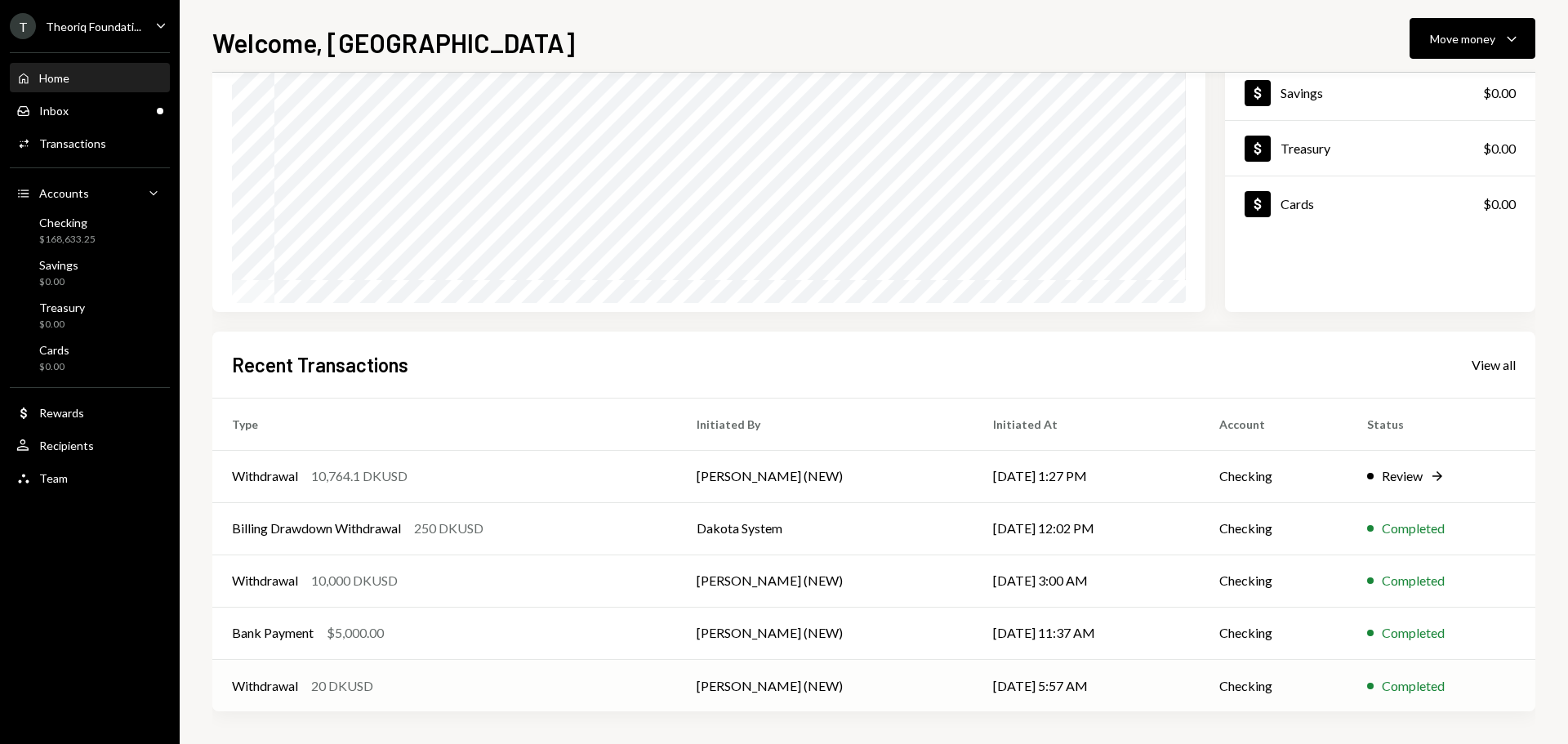
click at [455, 689] on div "Withdrawal 20 DKUSD" at bounding box center [444, 686] width 425 height 20
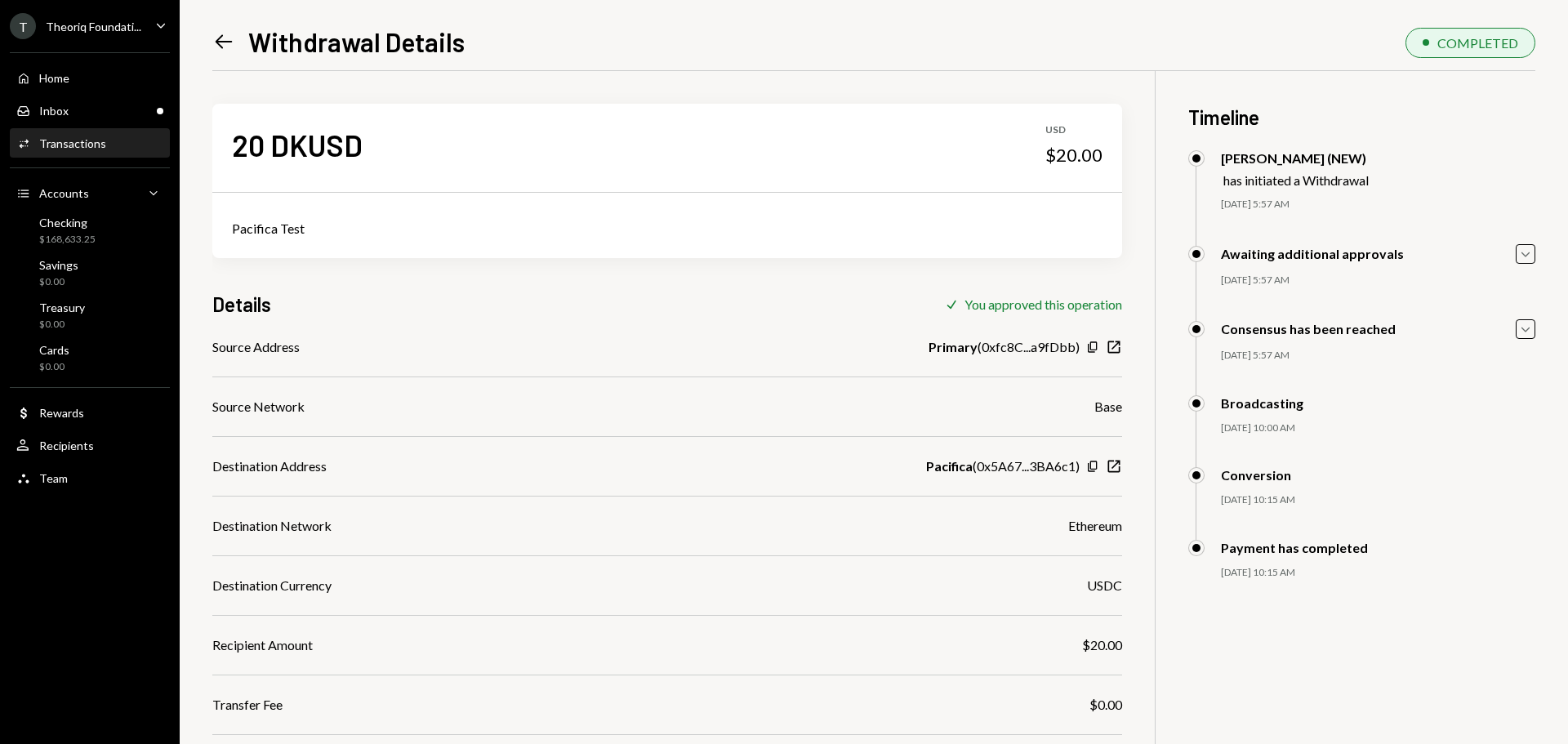
click at [226, 43] on icon "Left Arrow" at bounding box center [224, 42] width 23 height 23
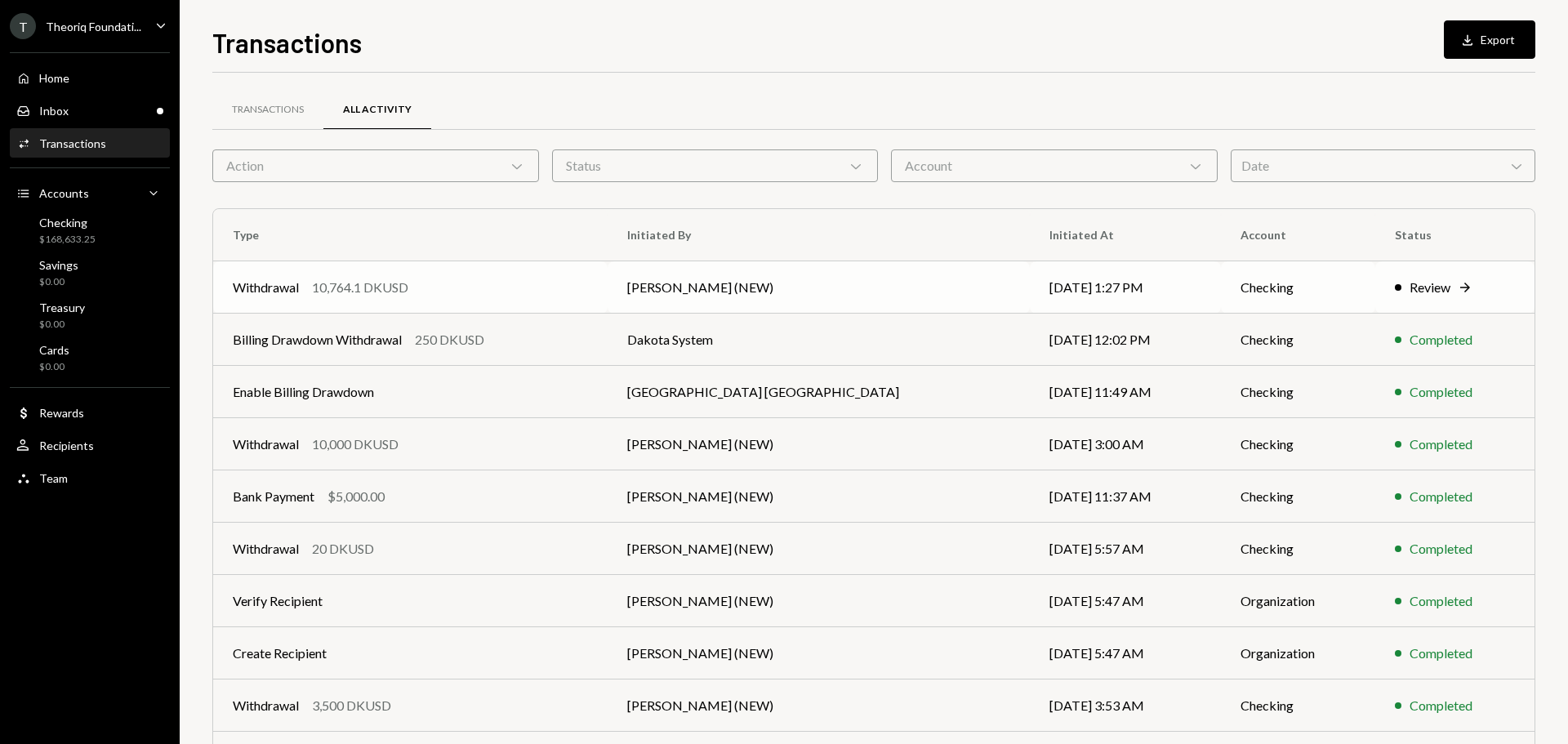
click at [371, 306] on td "Withdrawal 10,764.1 DKUSD" at bounding box center [410, 287] width 395 height 52
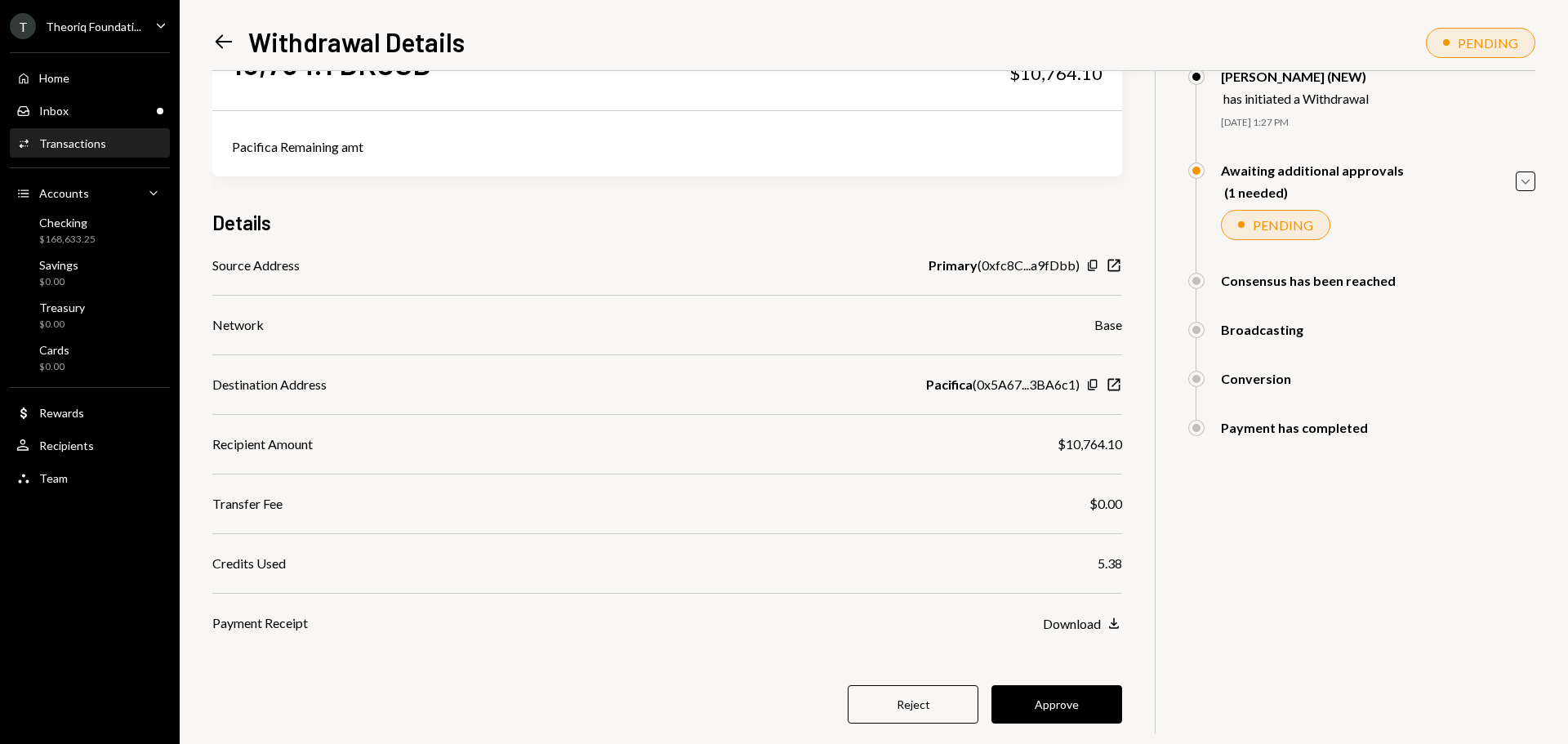
scroll to position [113, 0]
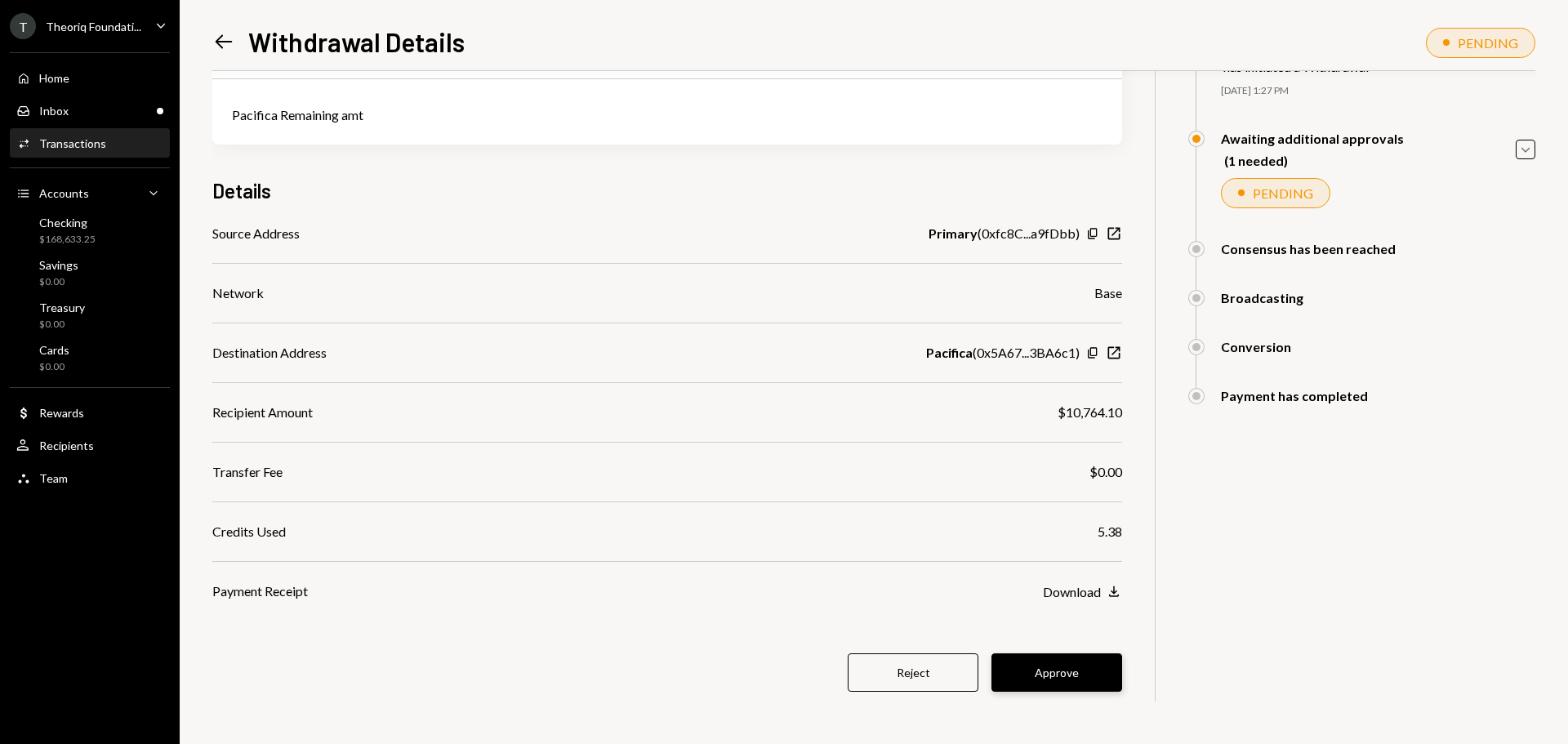
click at [1070, 673] on button "Approve" at bounding box center [1056, 673] width 130 height 38
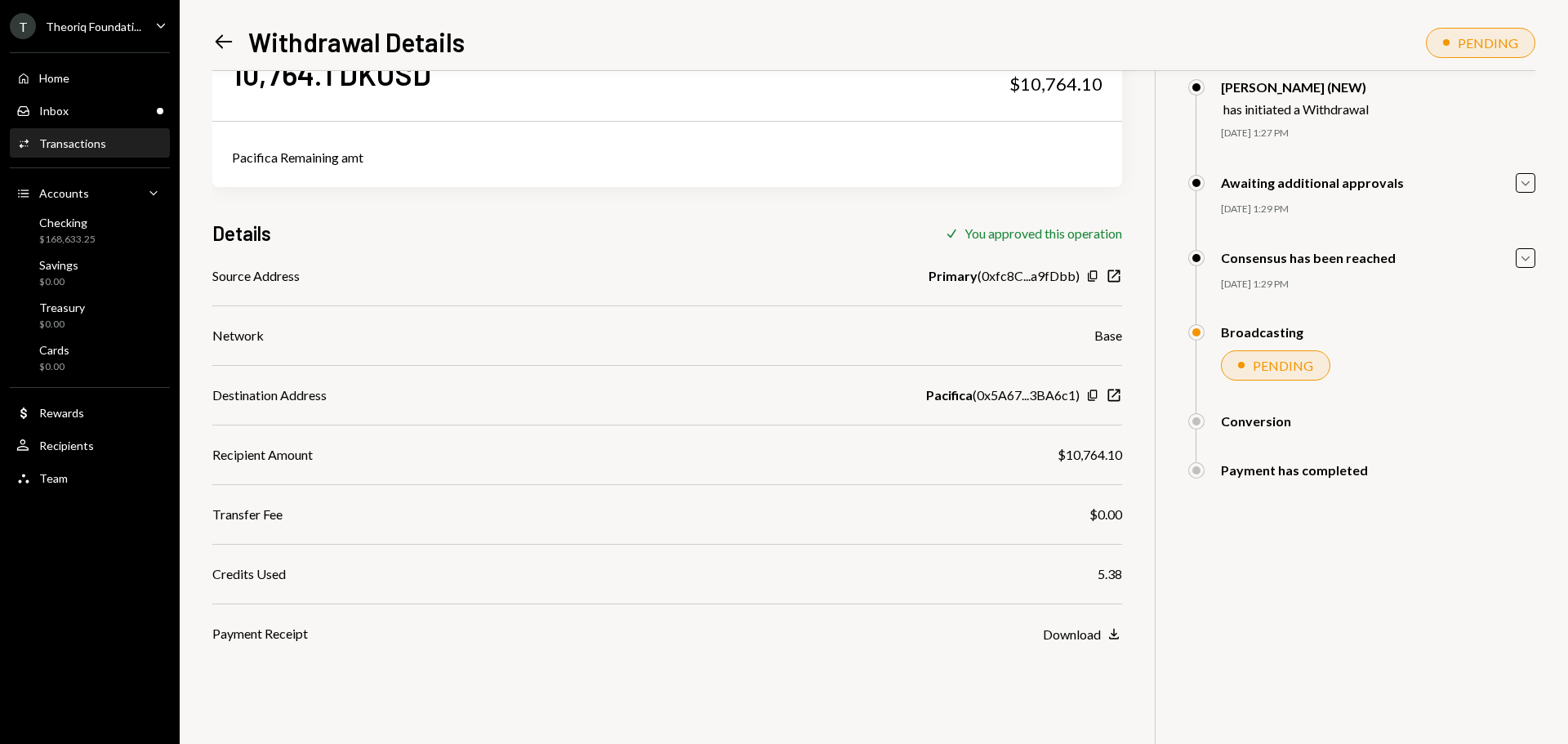
scroll to position [71, 0]
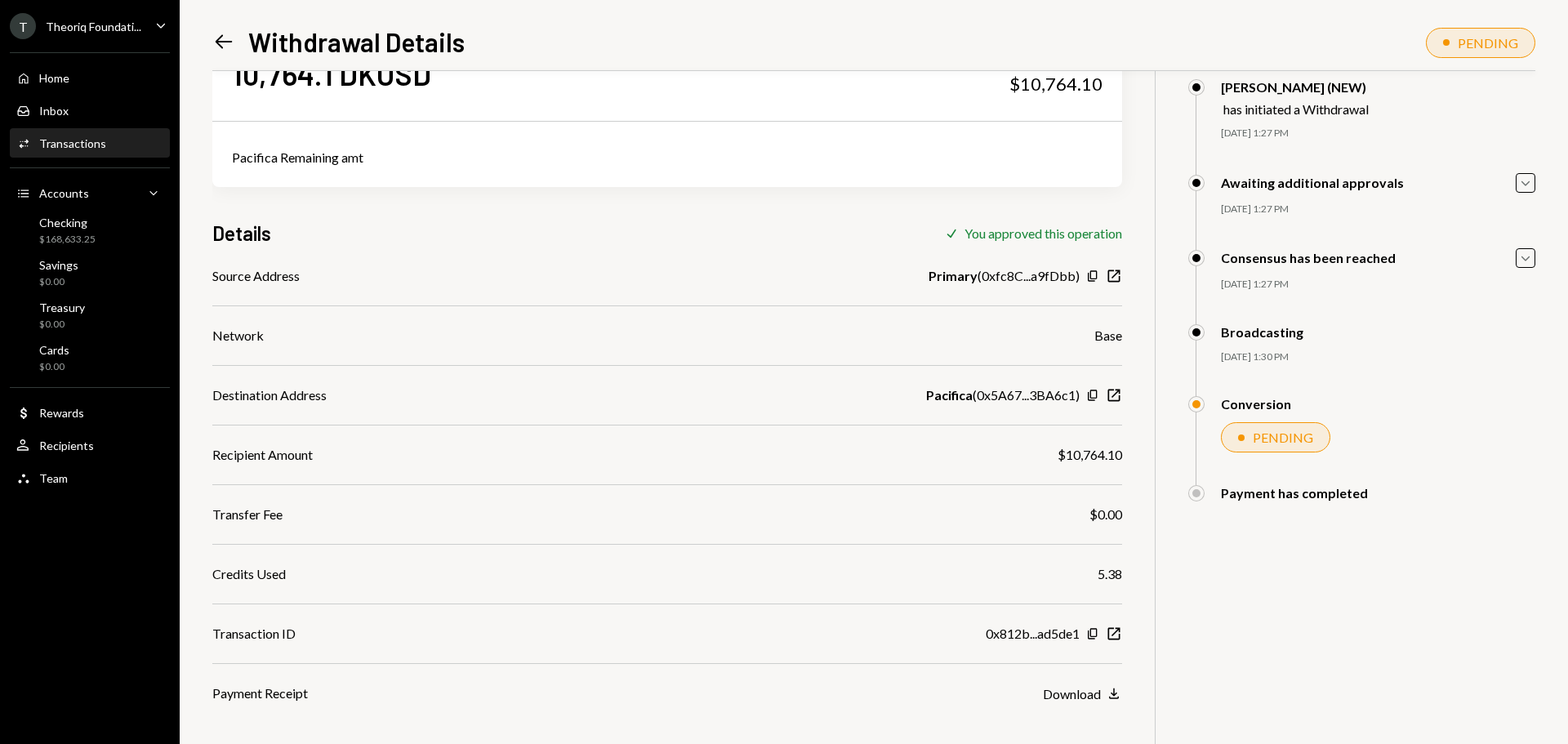
click at [79, 32] on div "Theoriq Foundati..." at bounding box center [93, 27] width 95 height 14
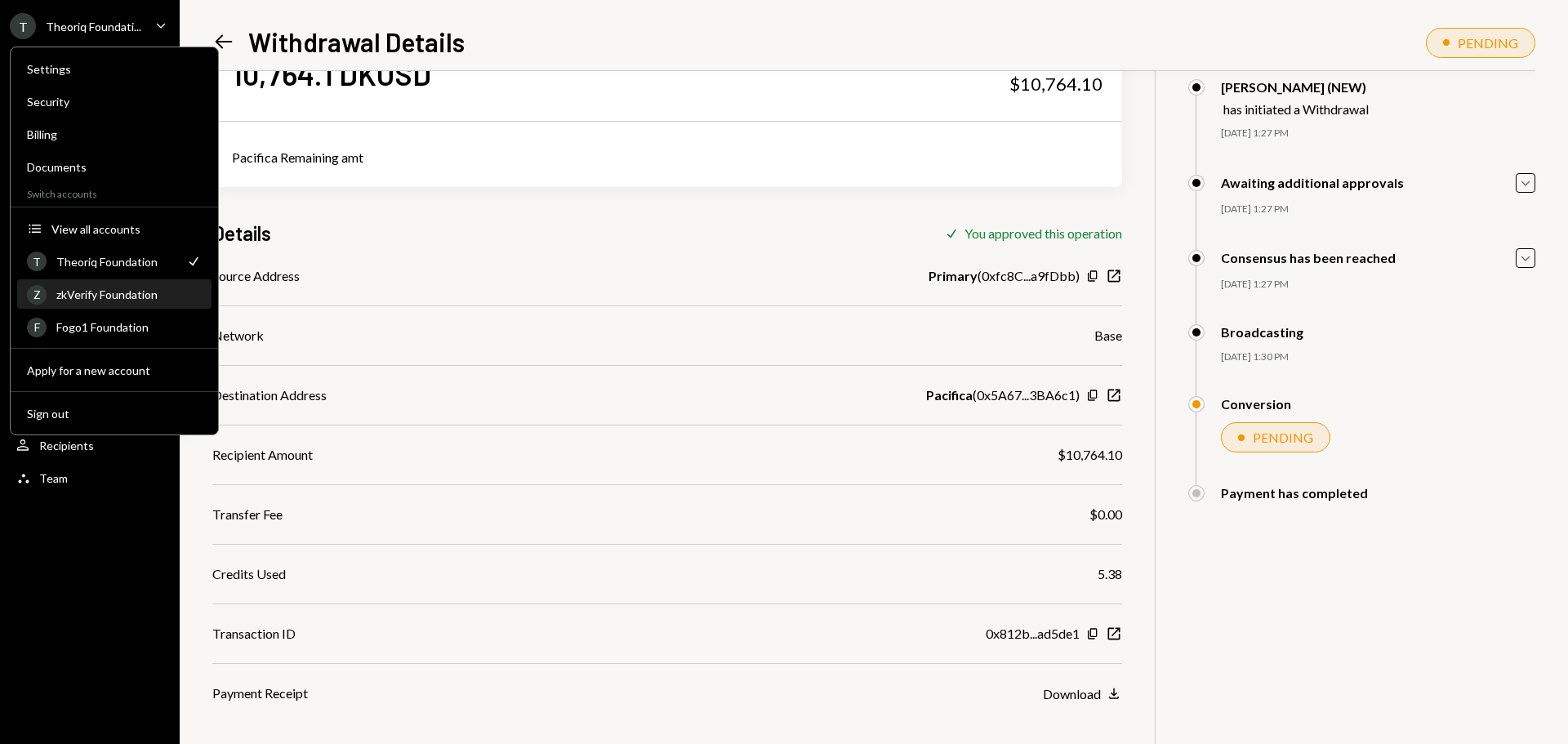
click at [114, 291] on div "zkVerify Foundation" at bounding box center [128, 294] width 146 height 14
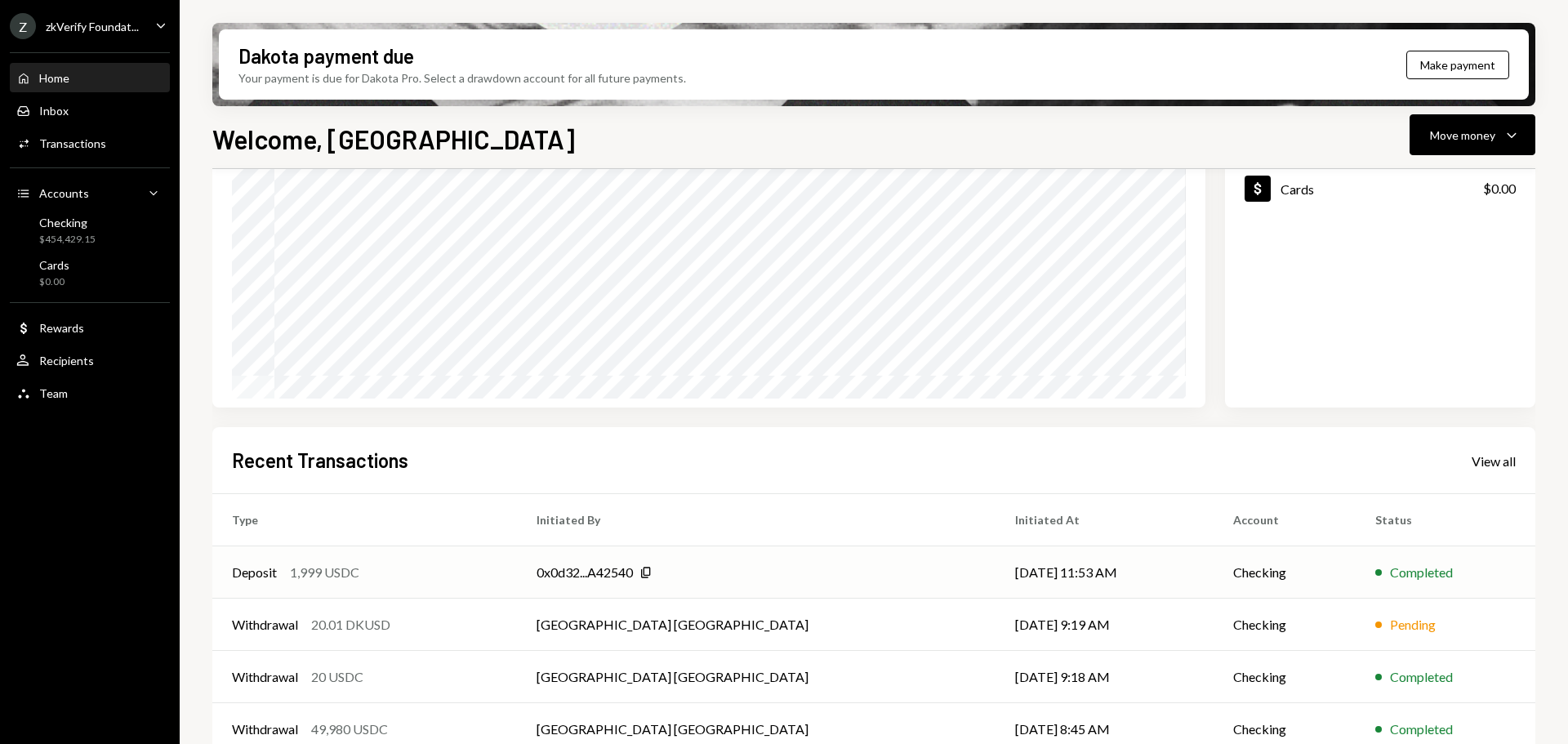
scroll to position [241, 0]
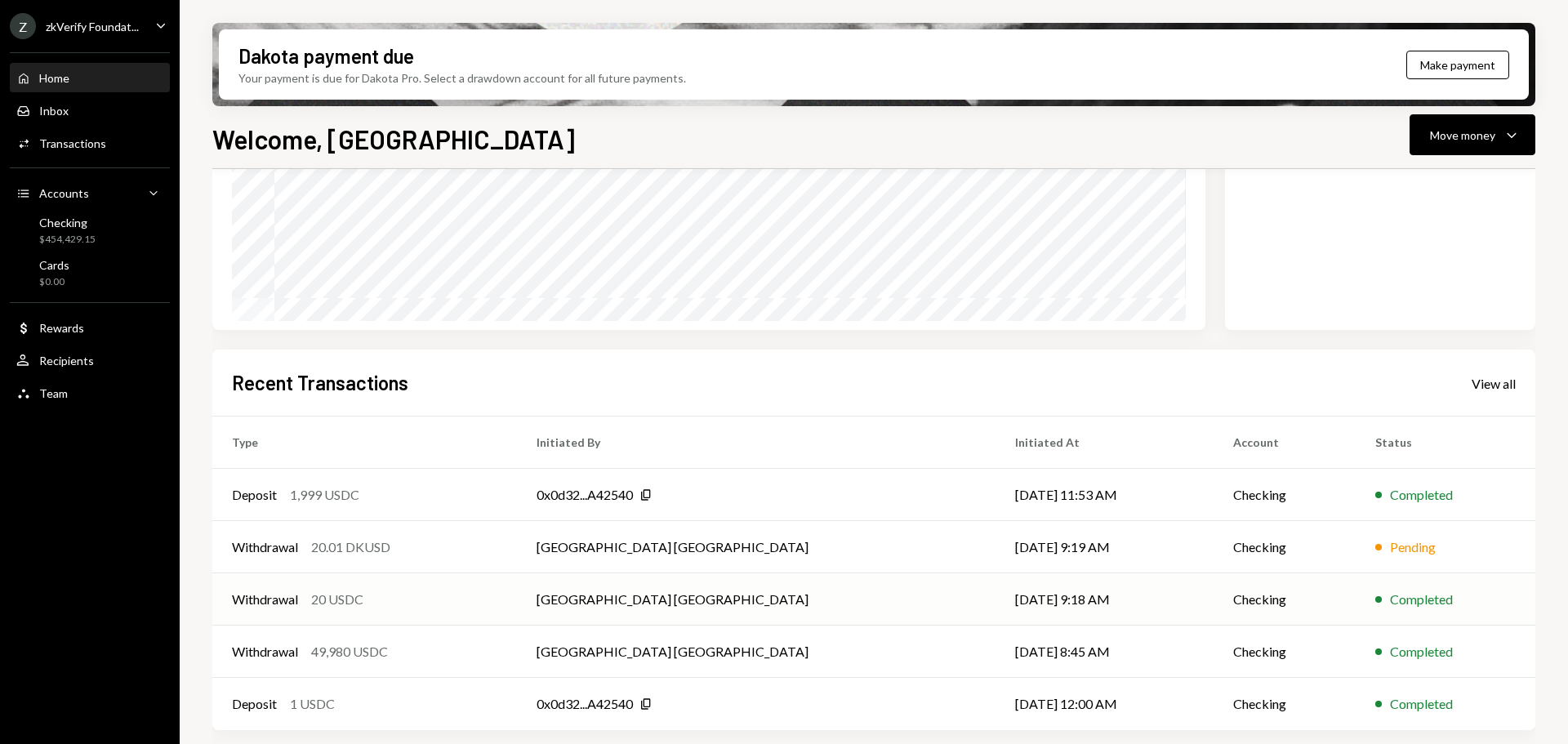
click at [378, 598] on div "Withdrawal 20 USDC" at bounding box center [364, 599] width 265 height 20
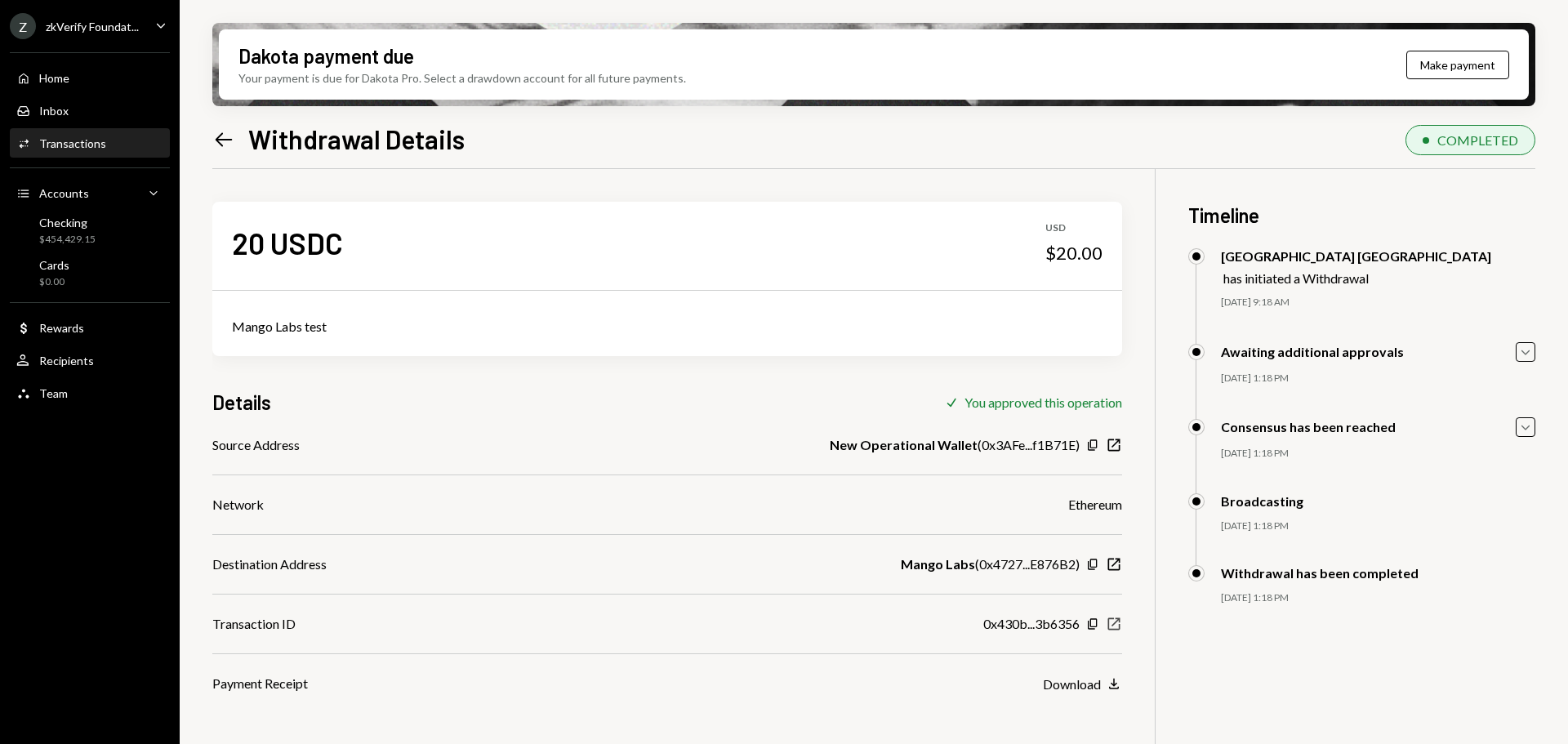
click at [1108, 621] on icon "button" at bounding box center [1114, 624] width 12 height 12
click at [84, 222] on div "Checking" at bounding box center [67, 223] width 56 height 14
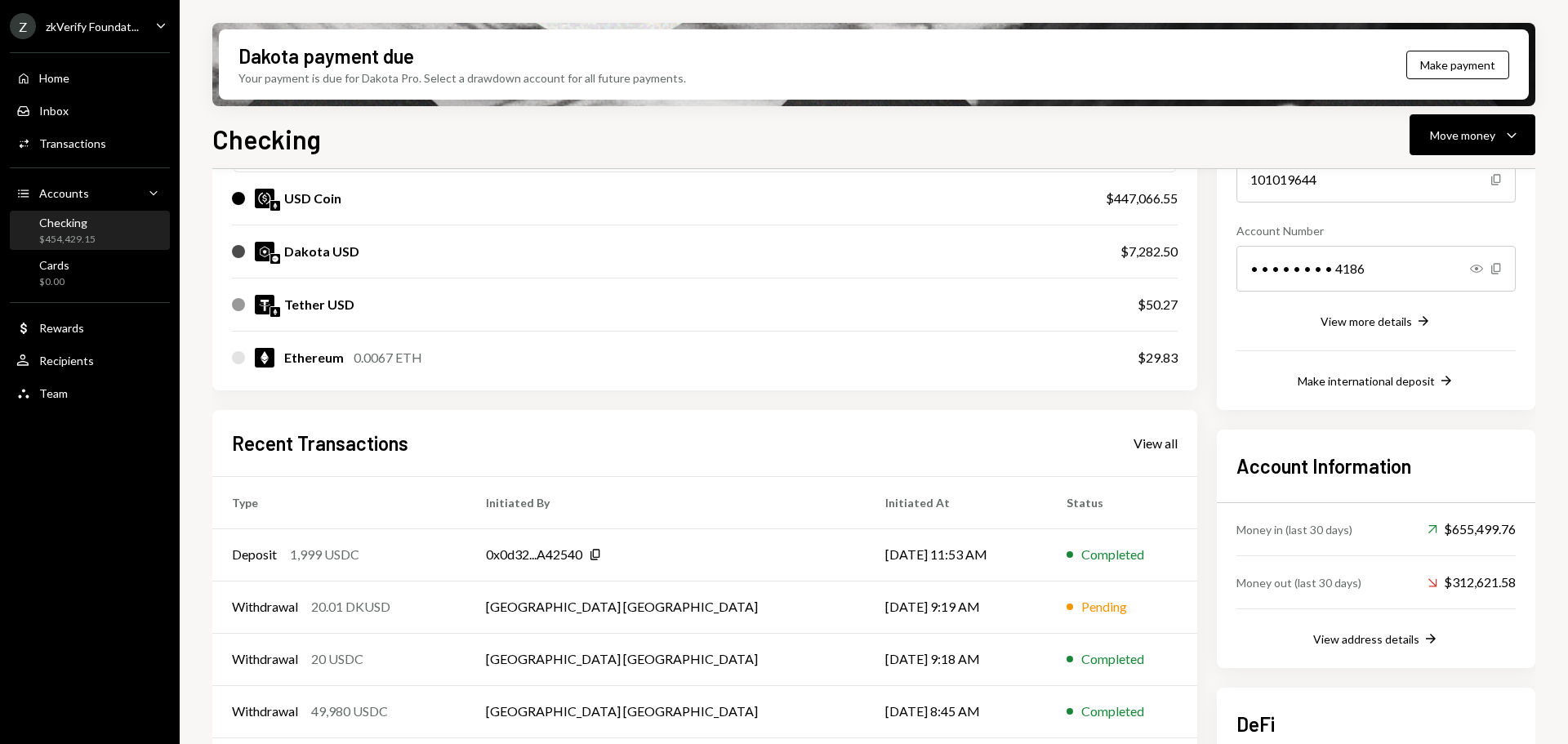
scroll to position [245, 0]
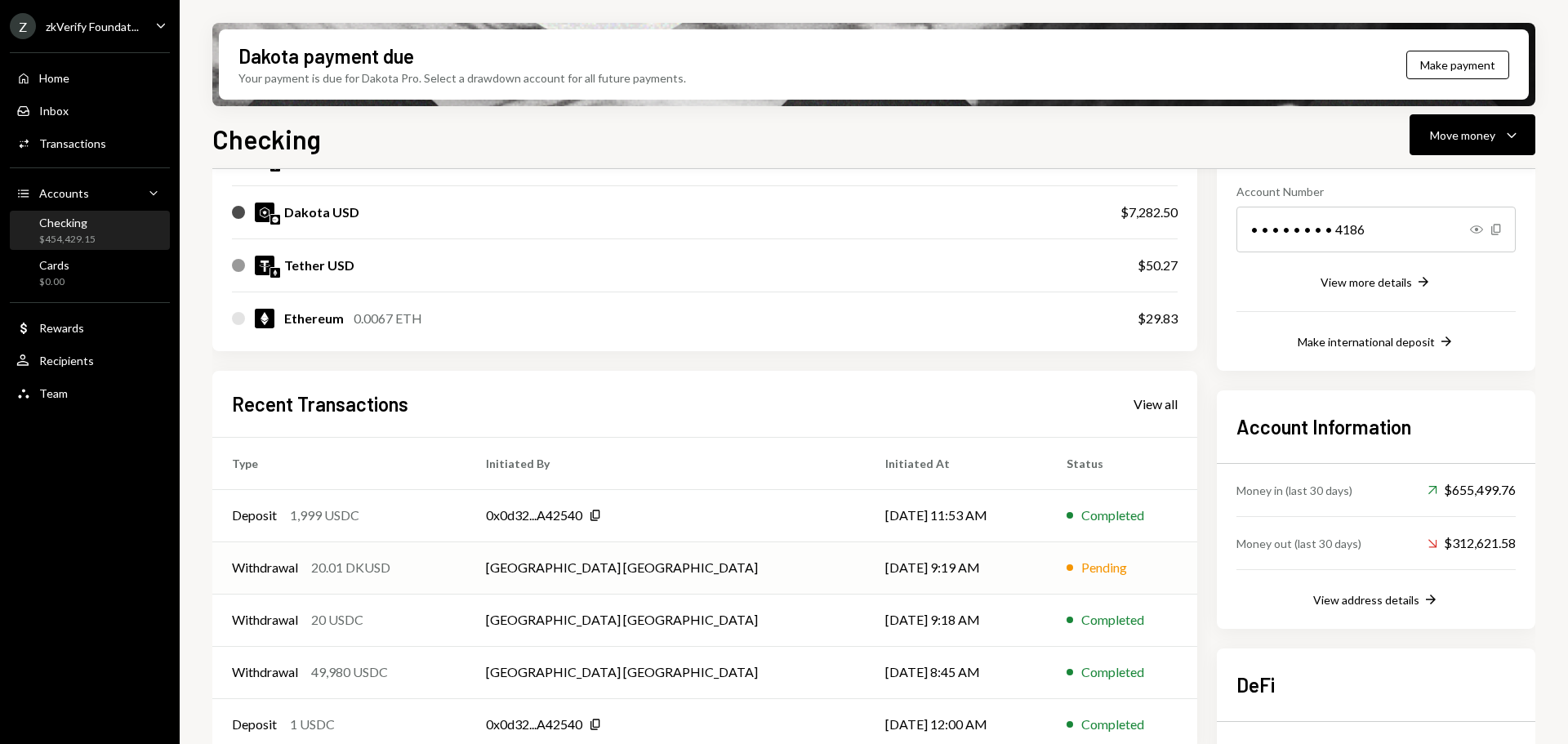
click at [312, 568] on div "20.01 DKUSD" at bounding box center [350, 567] width 79 height 20
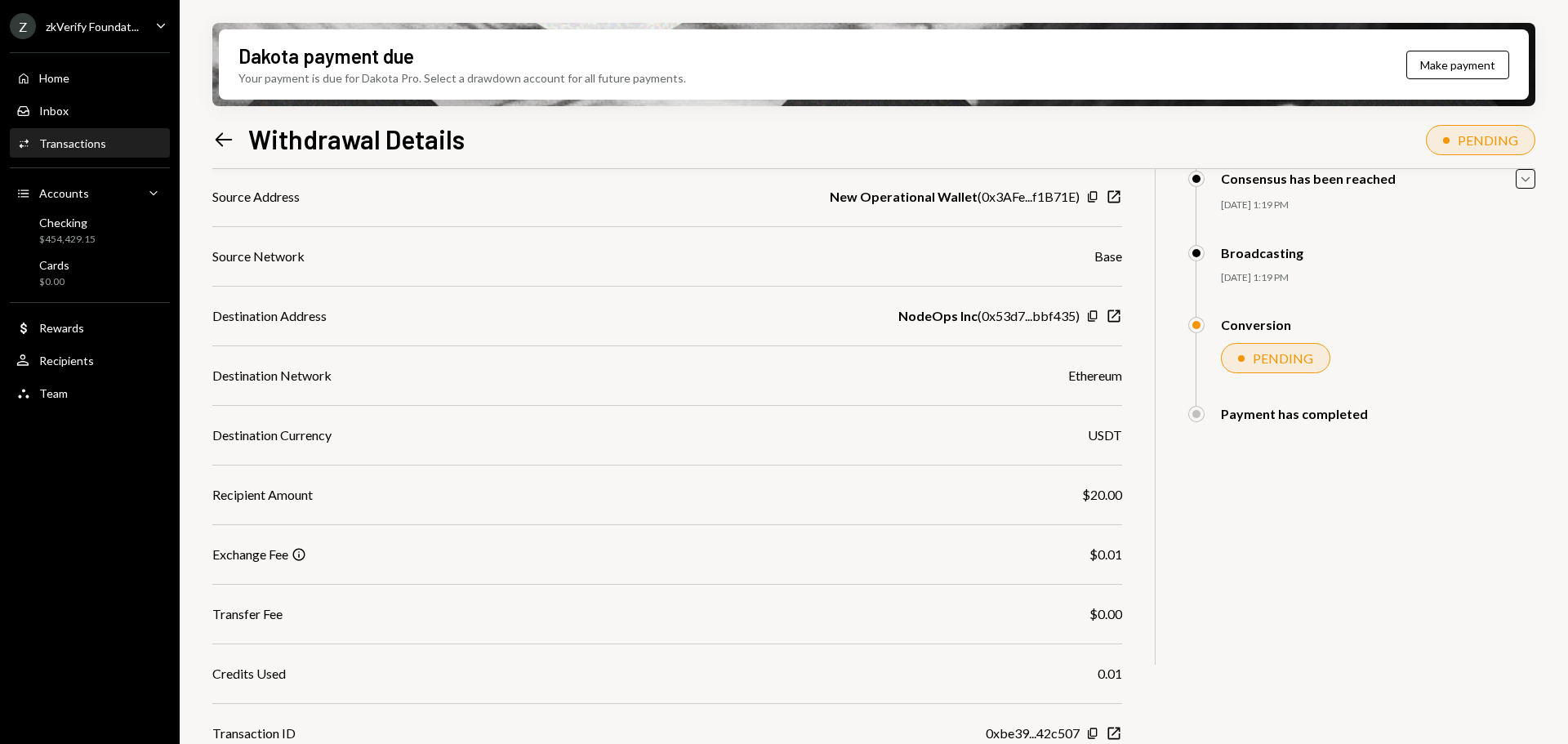
scroll to position [268, 0]
